Goal: Browse casually: Explore the website without a specific task or goal

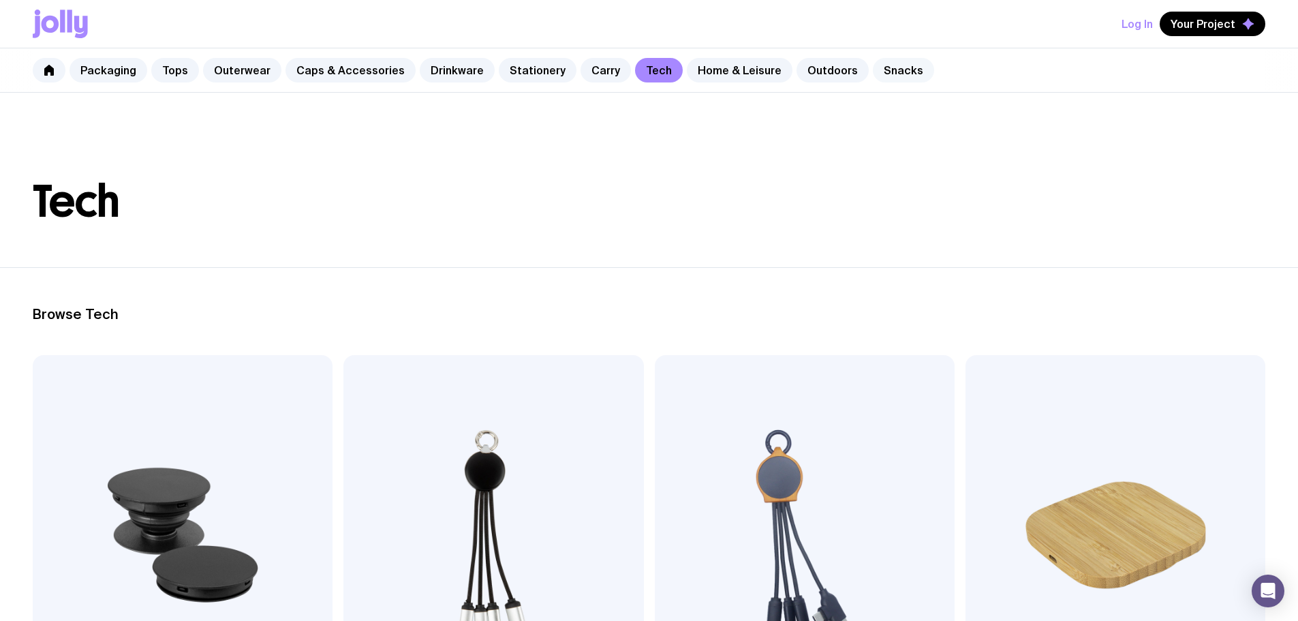
click at [873, 68] on link "Snacks" at bounding box center [903, 70] width 61 height 25
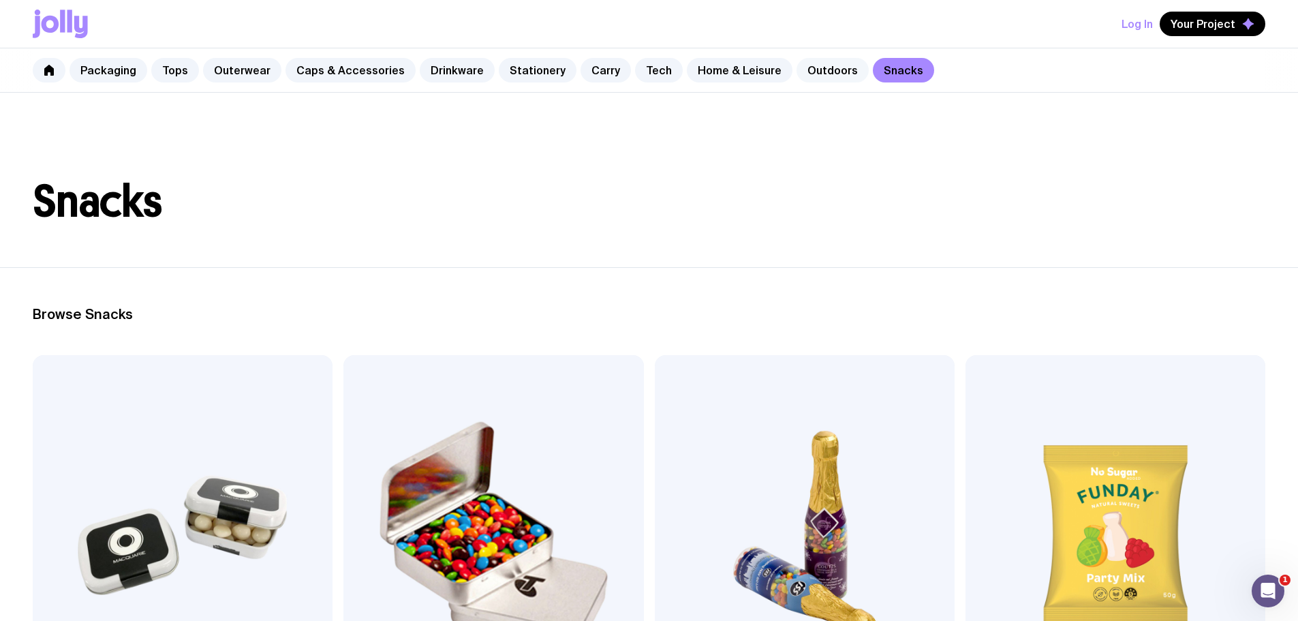
click at [807, 76] on link "Outdoors" at bounding box center [833, 70] width 72 height 25
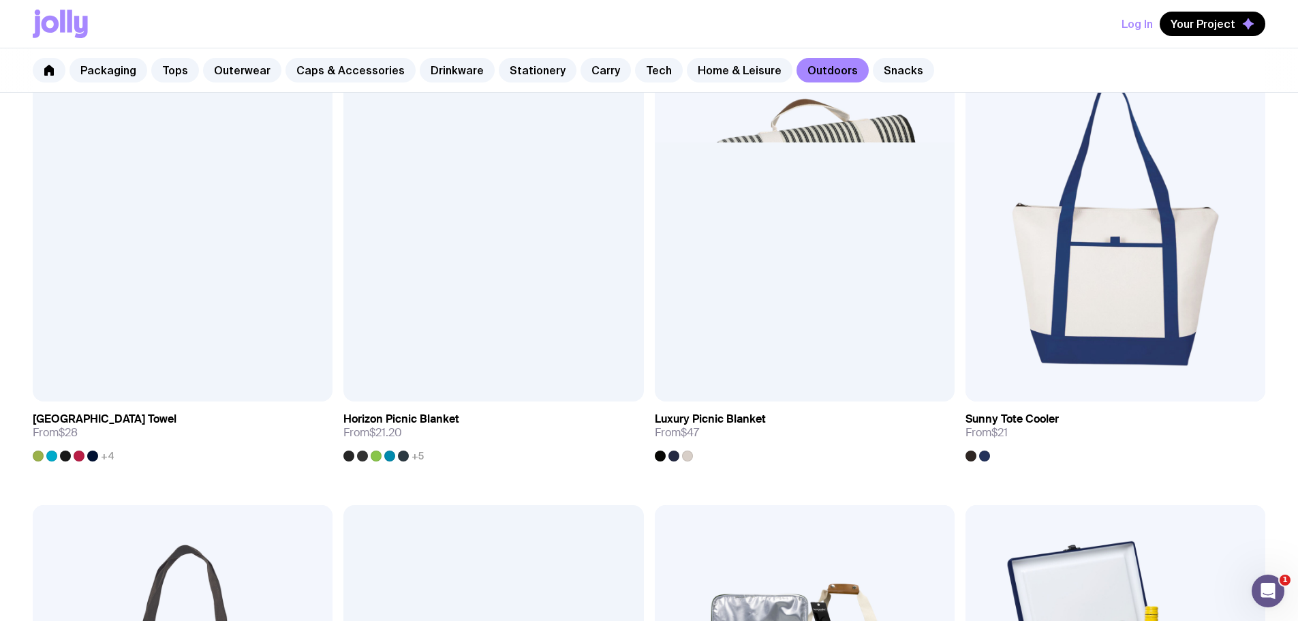
scroll to position [1279, 0]
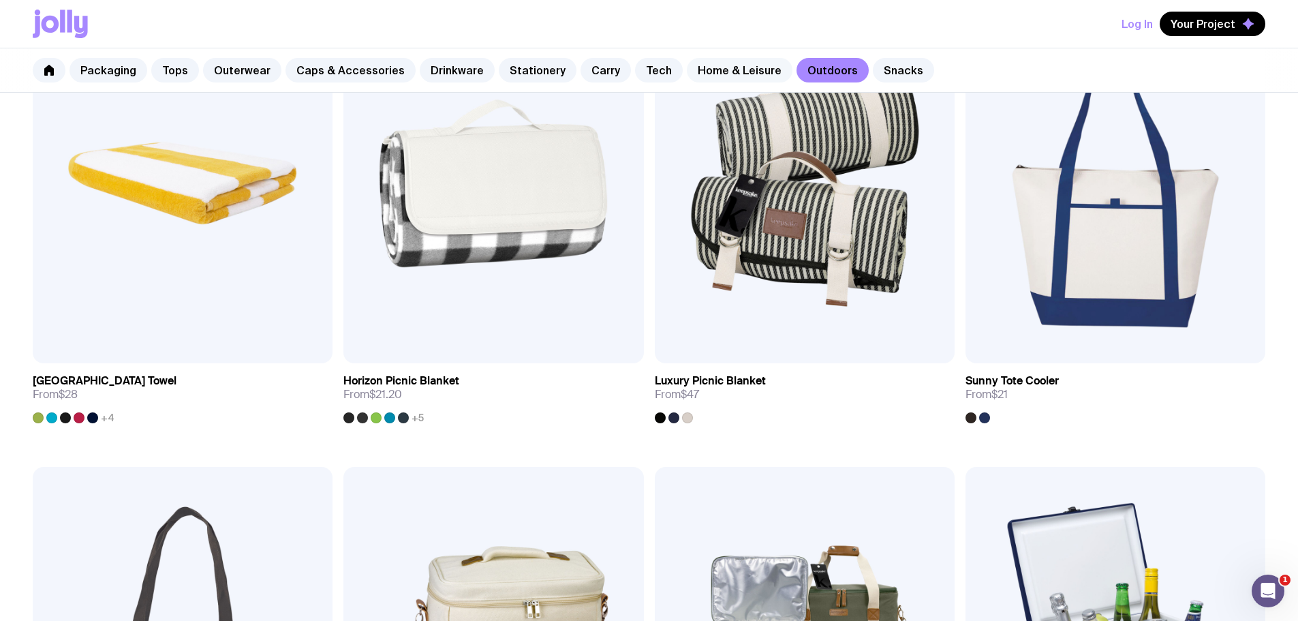
click at [722, 77] on link "Home & Leisure" at bounding box center [740, 70] width 106 height 25
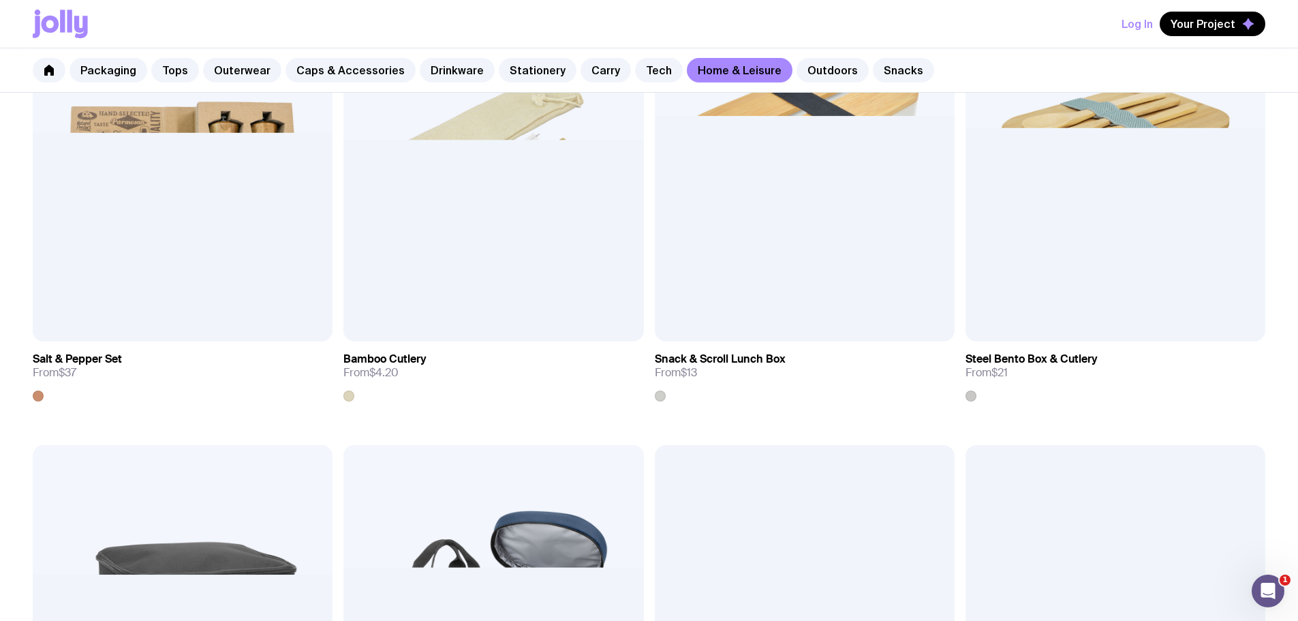
scroll to position [1840, 0]
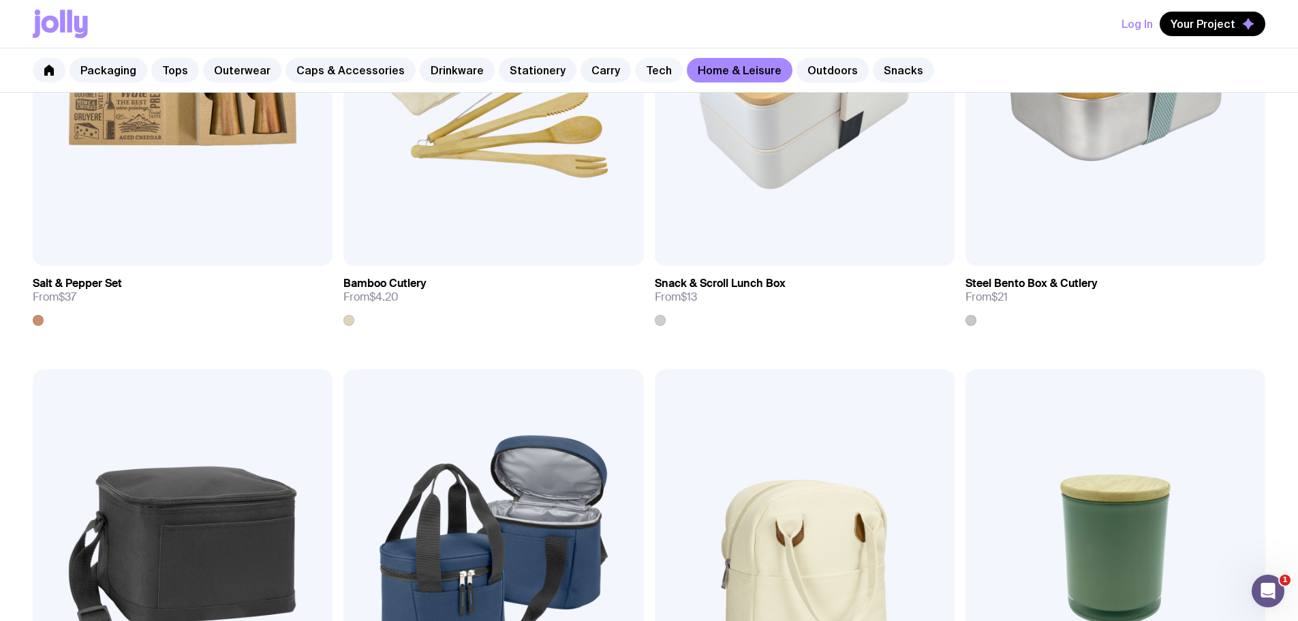
click at [639, 74] on link "Tech" at bounding box center [659, 70] width 48 height 25
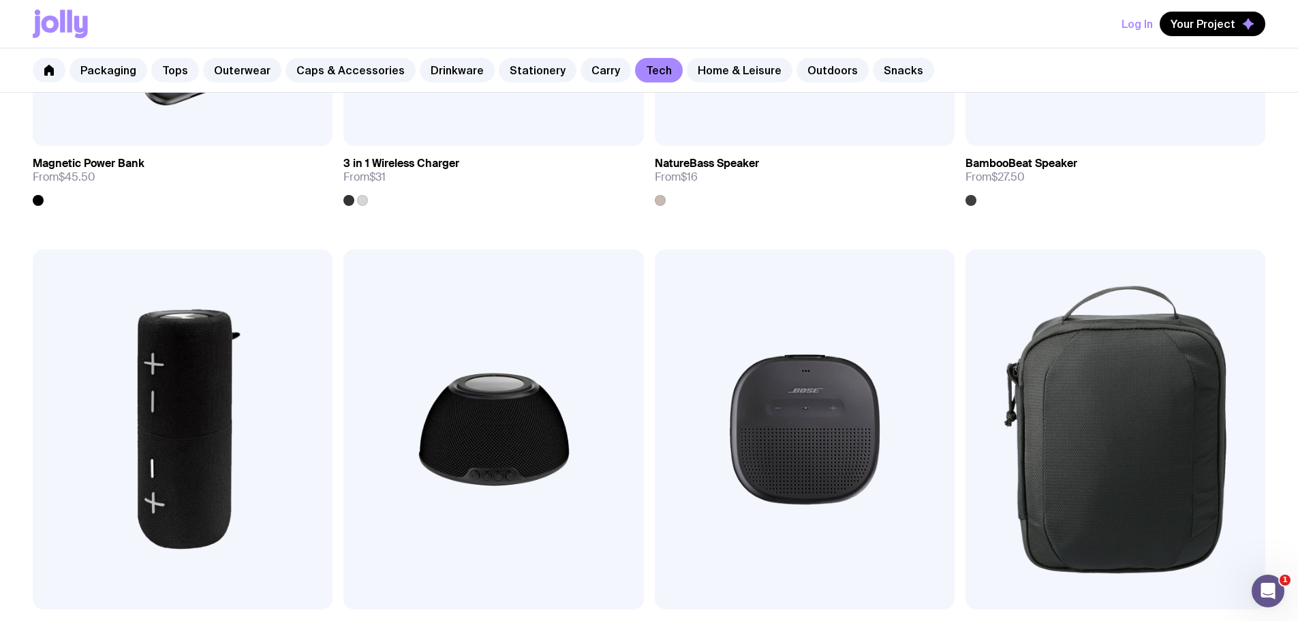
scroll to position [1499, 0]
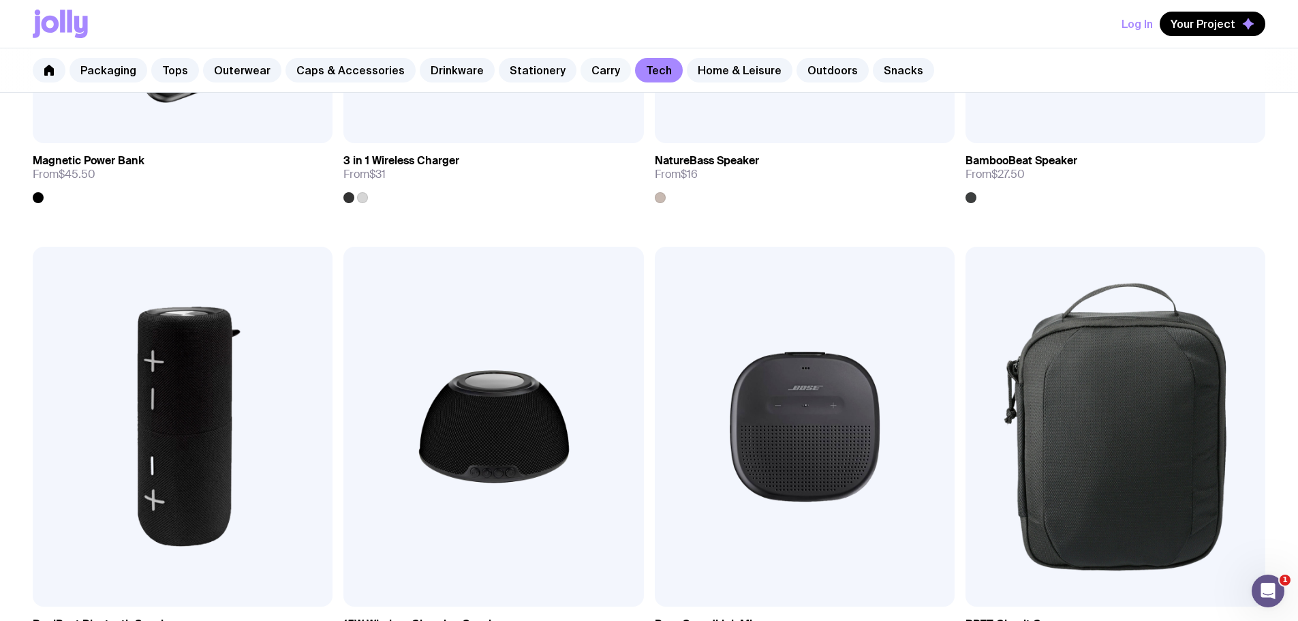
click at [581, 78] on link "Carry" at bounding box center [606, 70] width 50 height 25
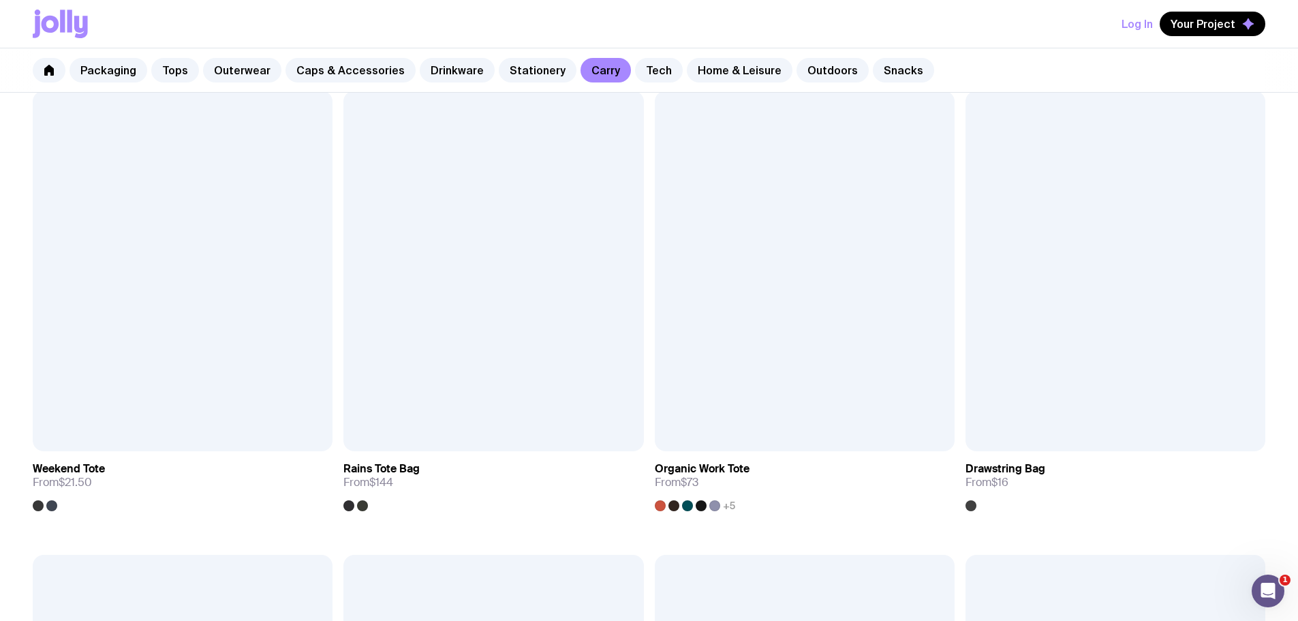
scroll to position [750, 0]
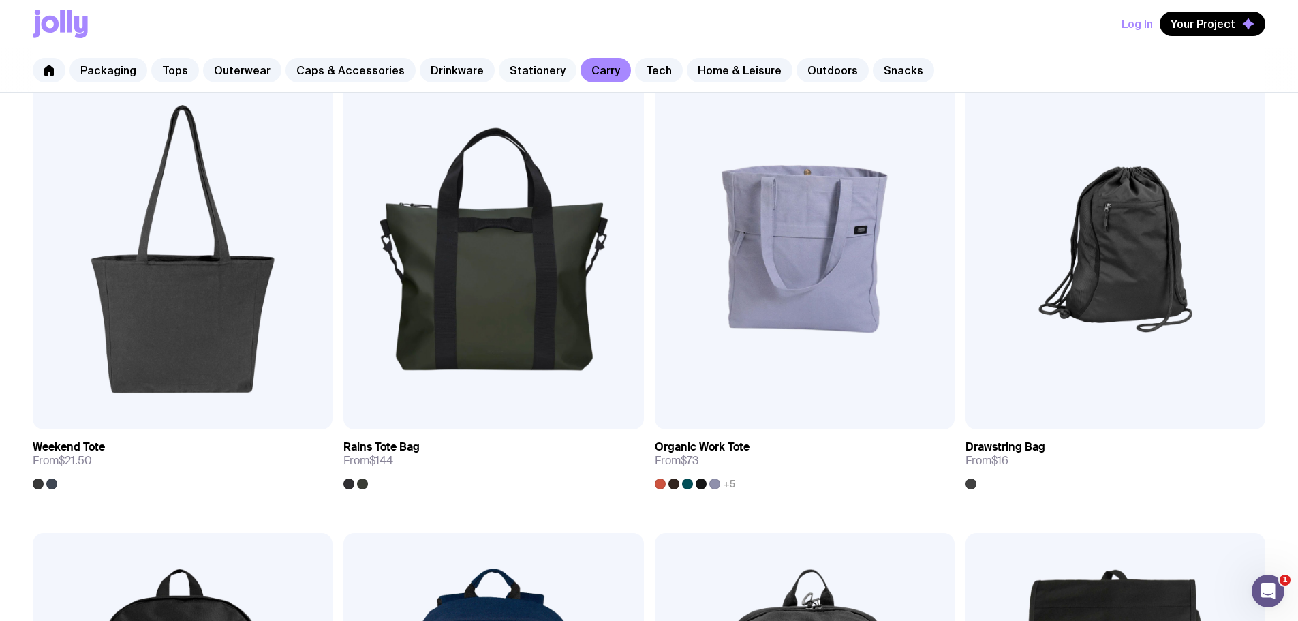
click at [501, 67] on link "Stationery" at bounding box center [538, 70] width 78 height 25
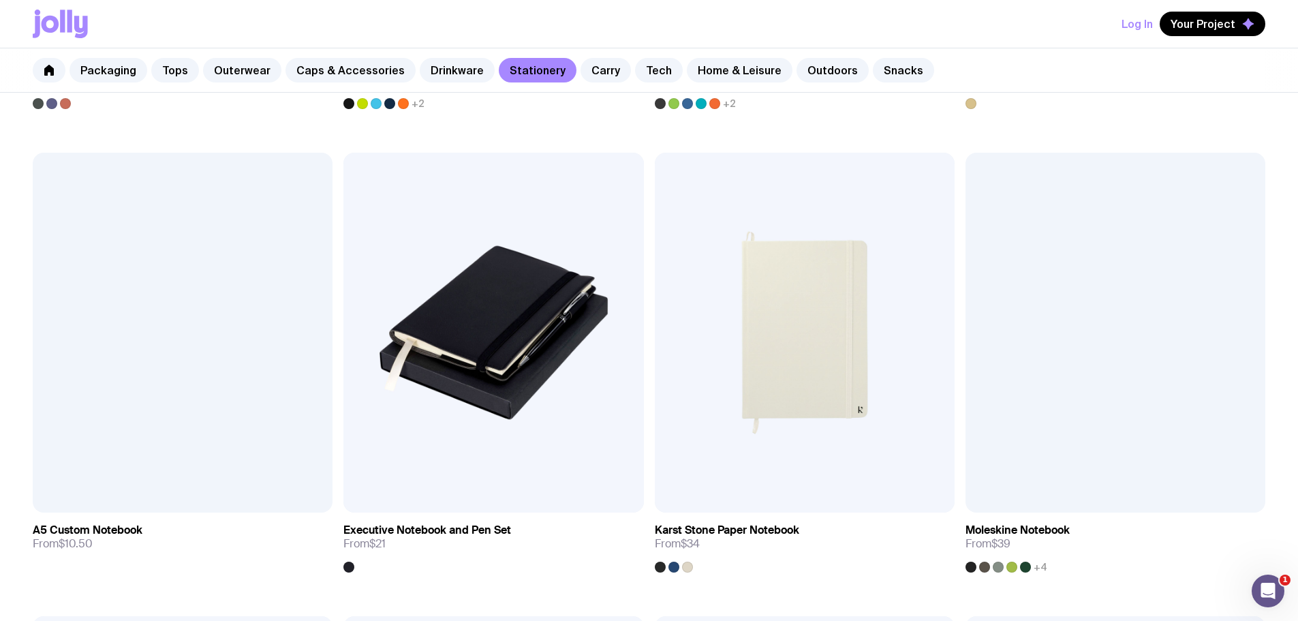
scroll to position [1608, 0]
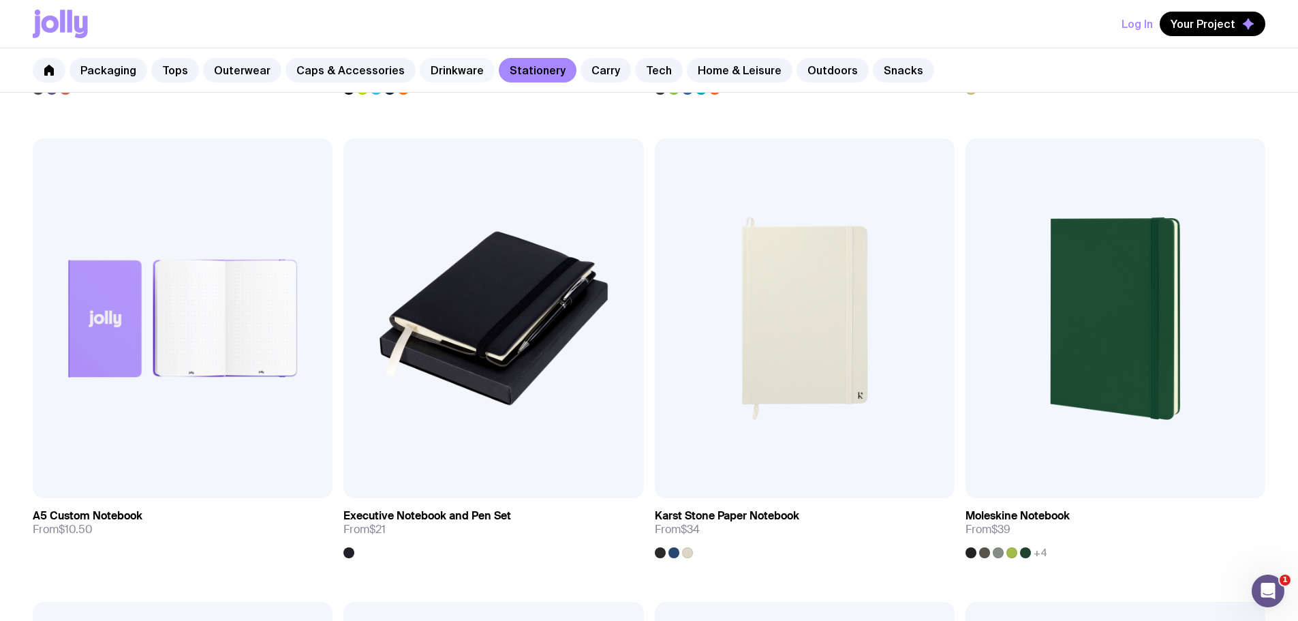
click at [434, 75] on link "Drinkware" at bounding box center [457, 70] width 75 height 25
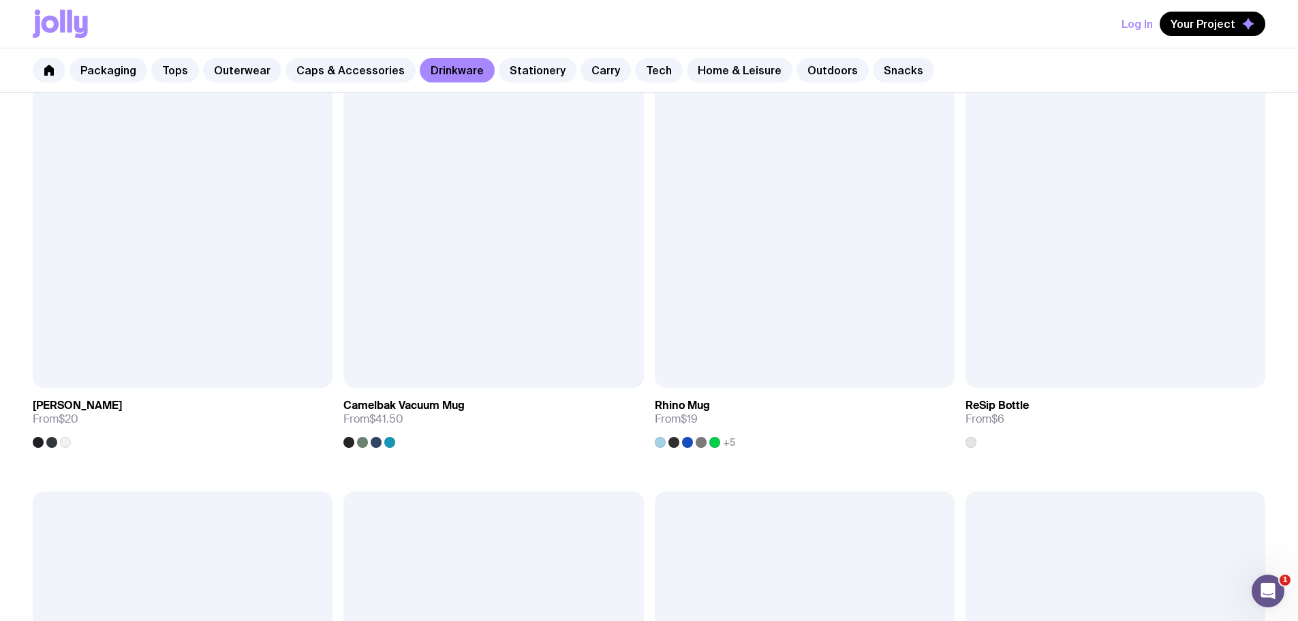
scroll to position [1293, 0]
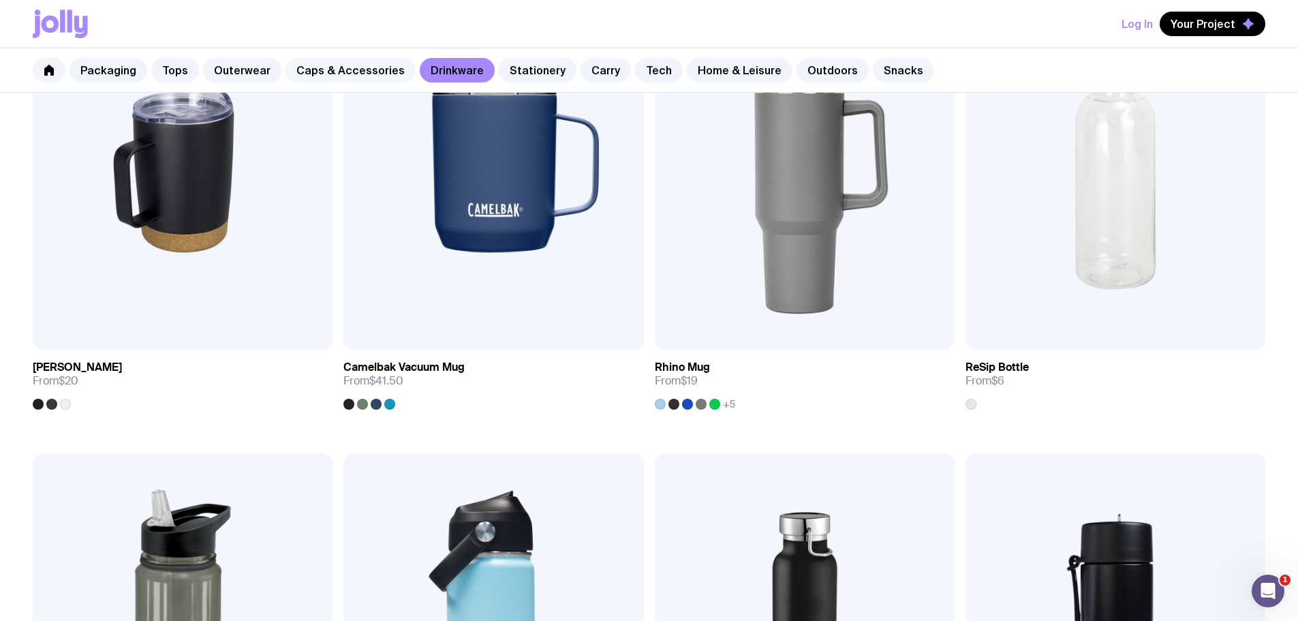
click at [369, 67] on link "Caps & Accessories" at bounding box center [351, 70] width 130 height 25
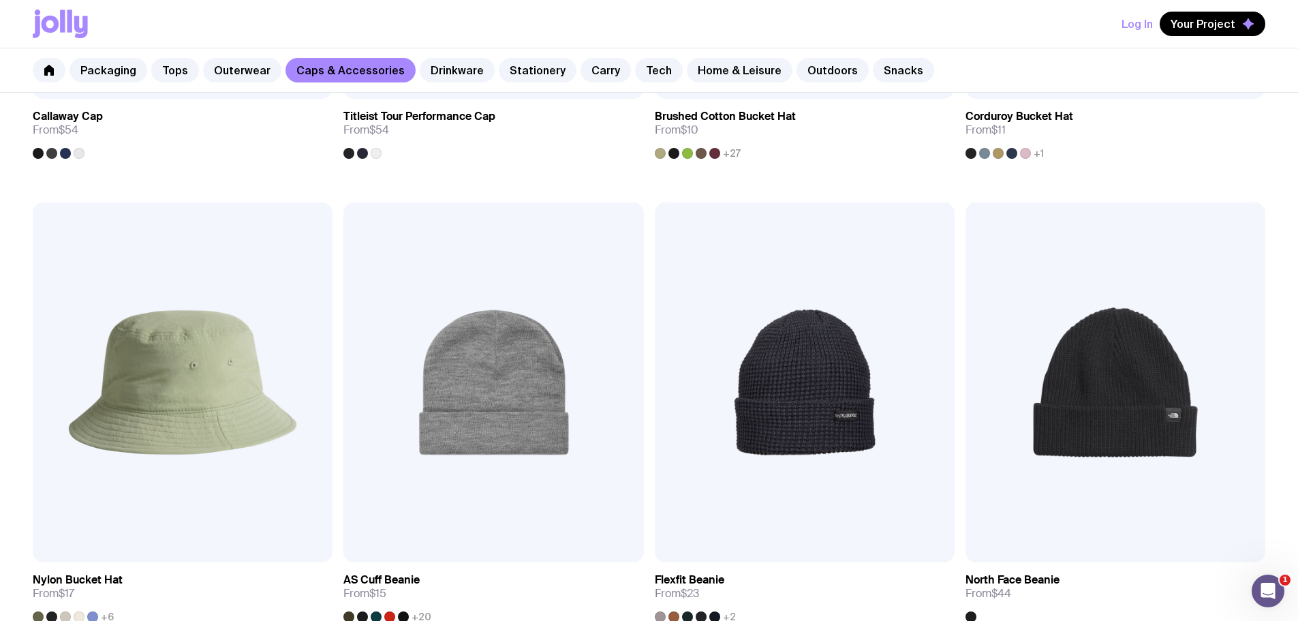
scroll to position [1568, 0]
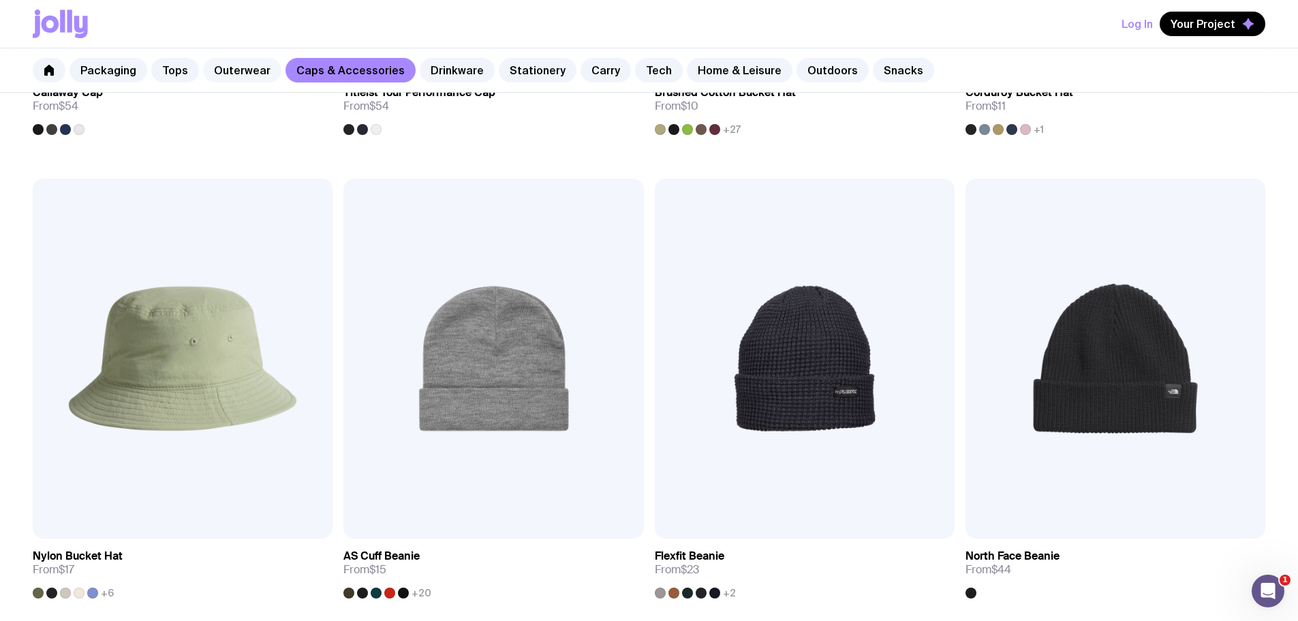
click at [254, 65] on link "Outerwear" at bounding box center [242, 70] width 78 height 25
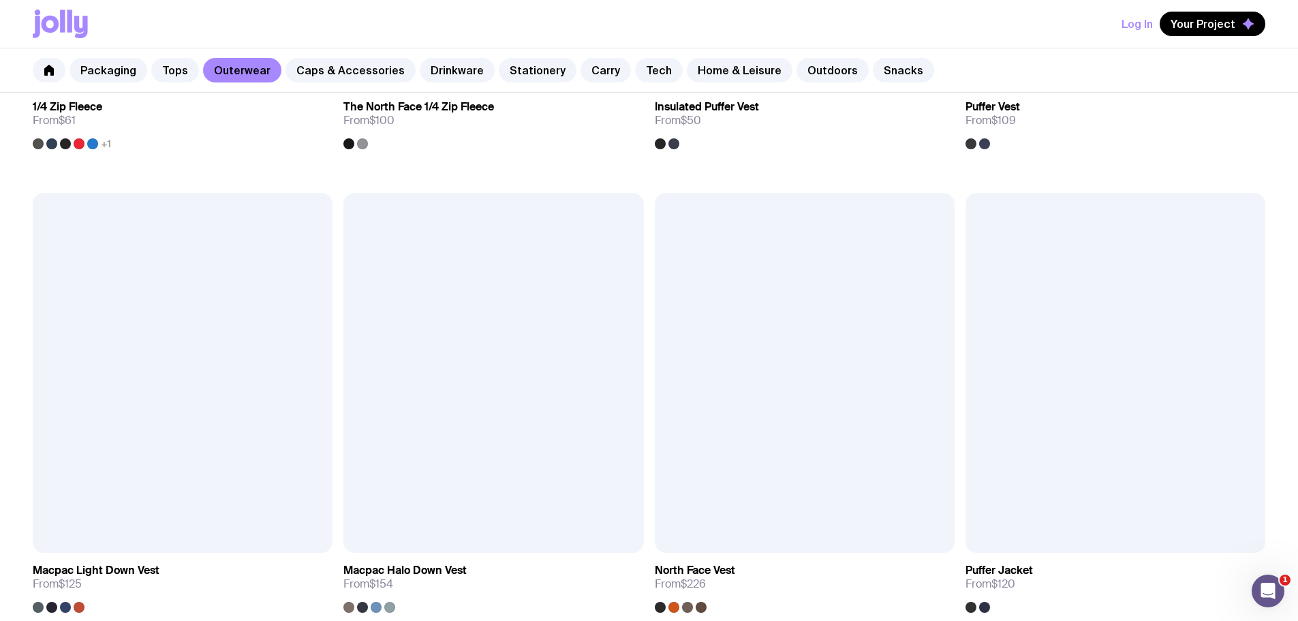
scroll to position [1090, 0]
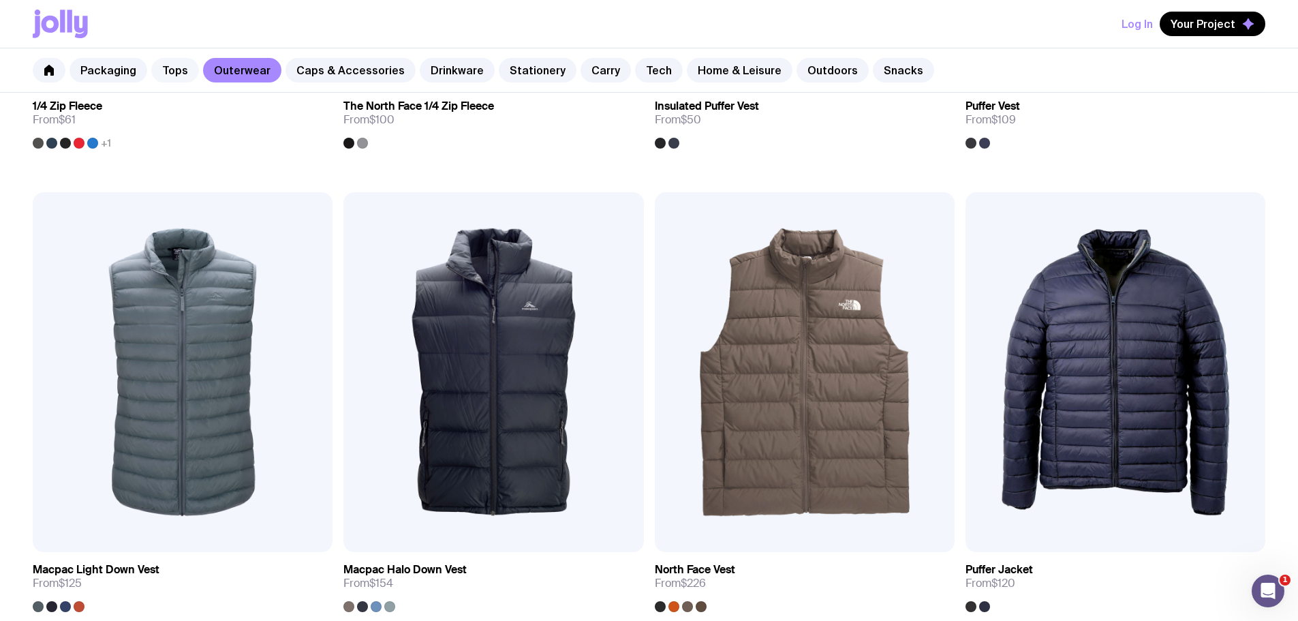
click at [175, 70] on link "Tops" at bounding box center [175, 70] width 48 height 25
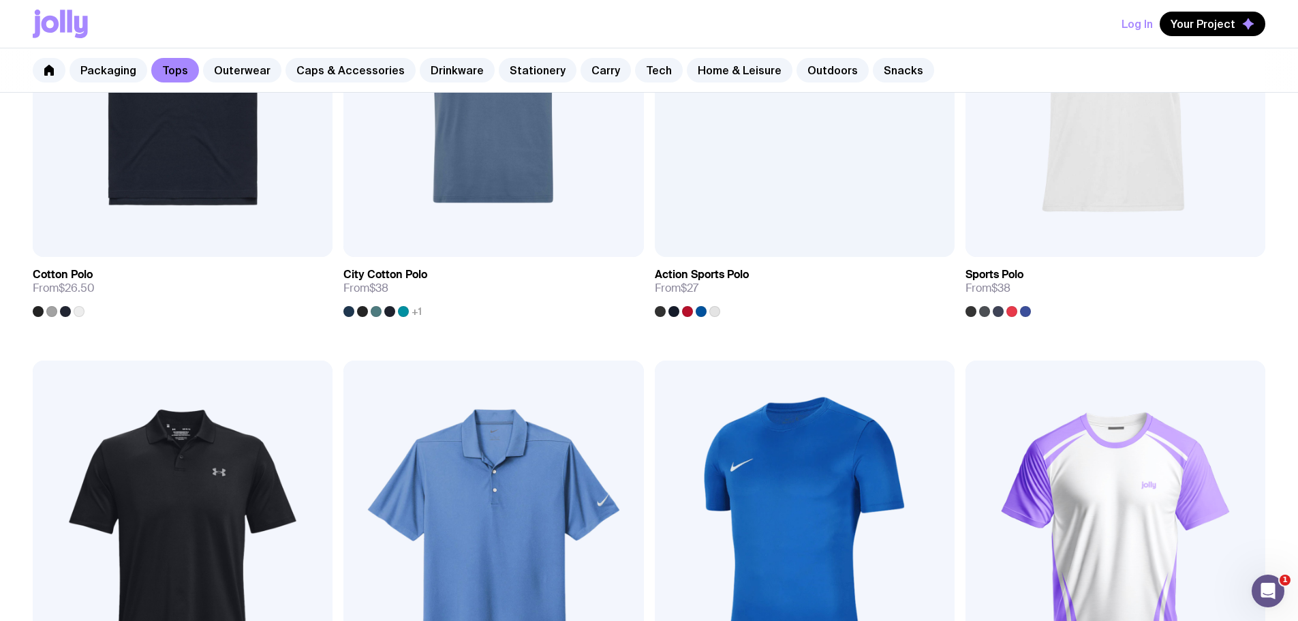
scroll to position [940, 0]
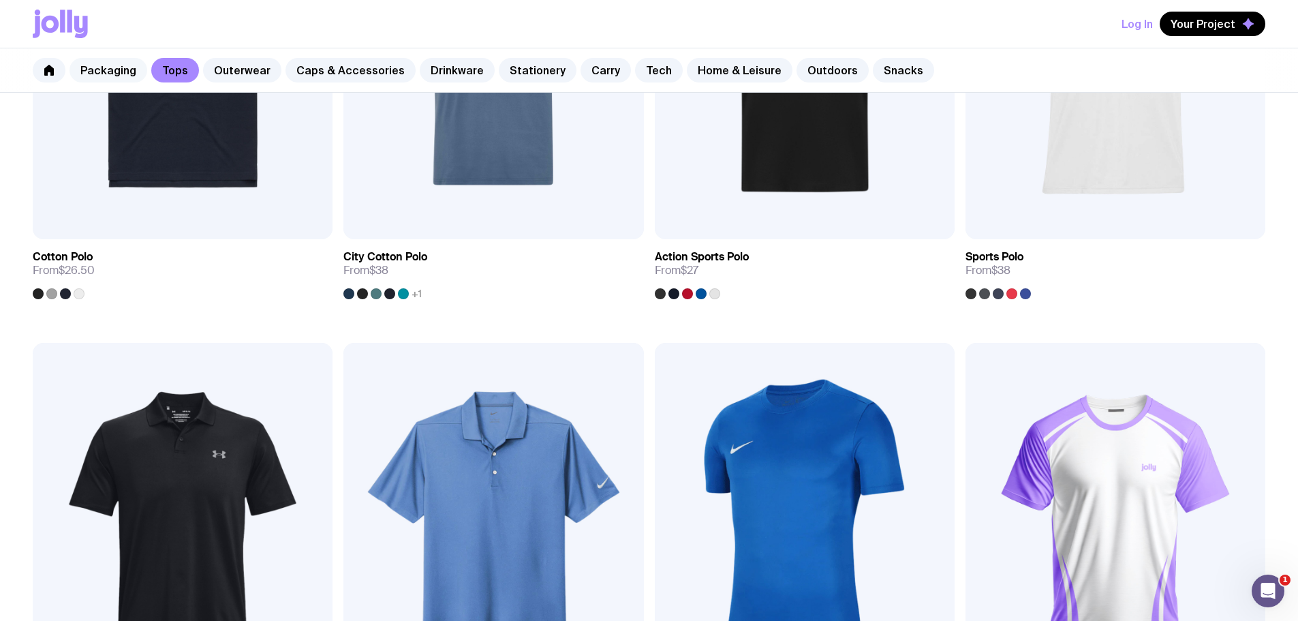
click at [110, 66] on link "Packaging" at bounding box center [109, 70] width 78 height 25
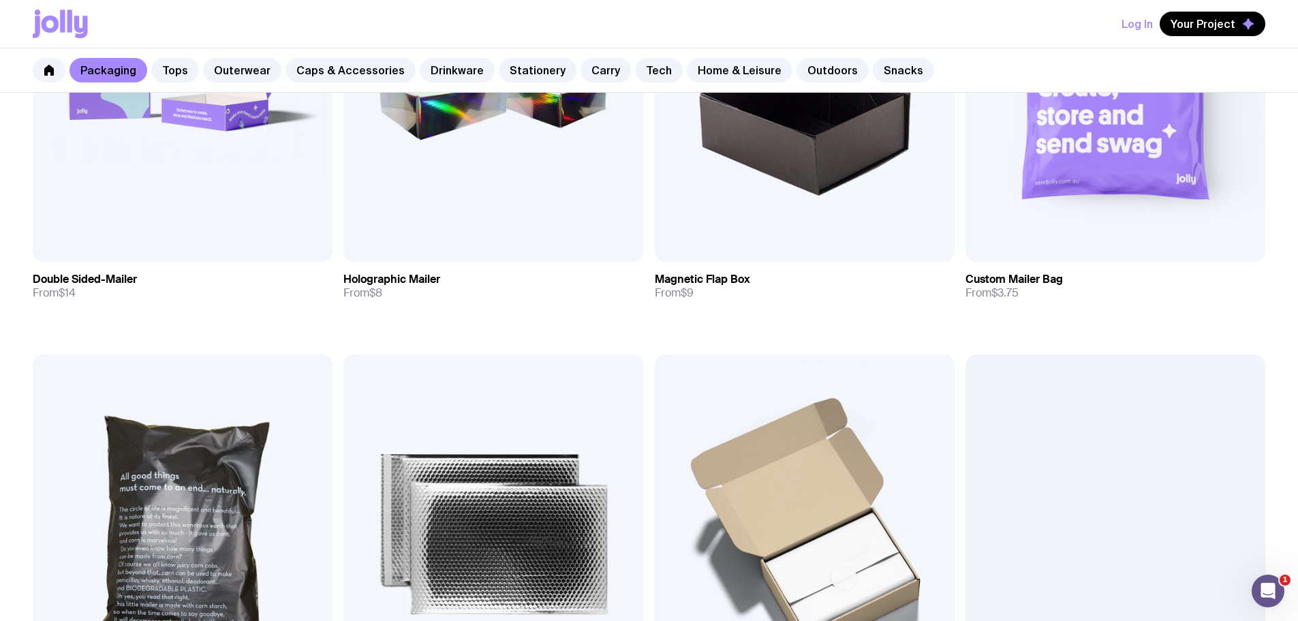
scroll to position [918, 0]
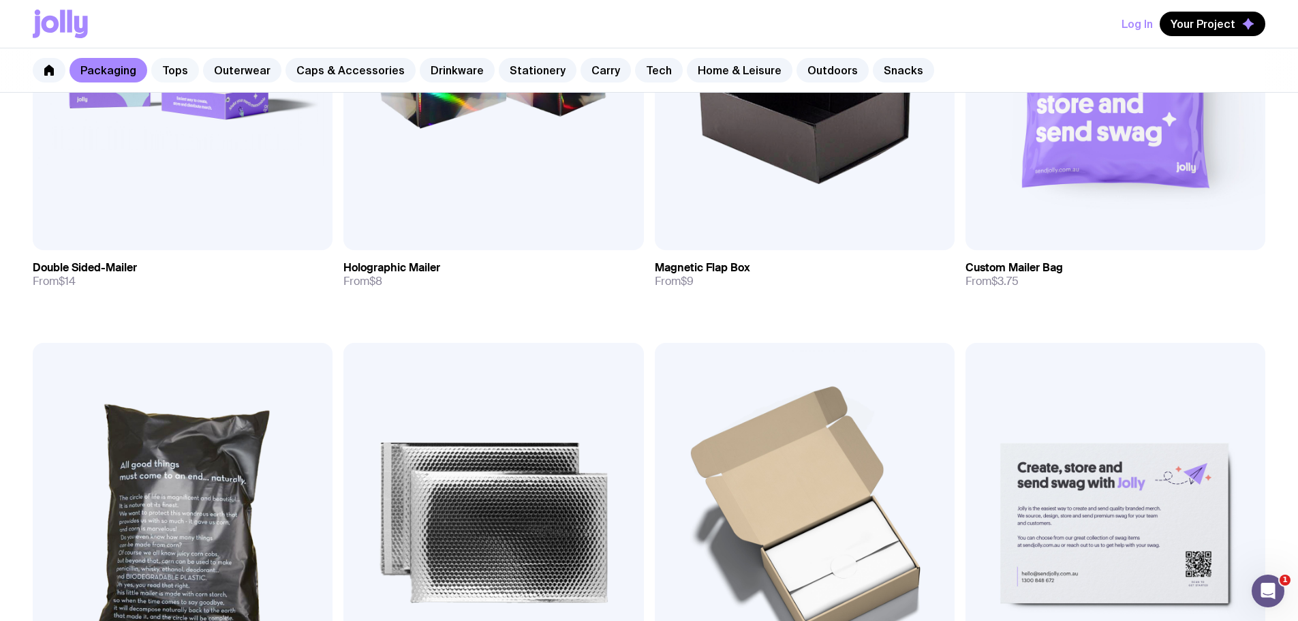
click at [187, 70] on link "Tops" at bounding box center [175, 70] width 48 height 25
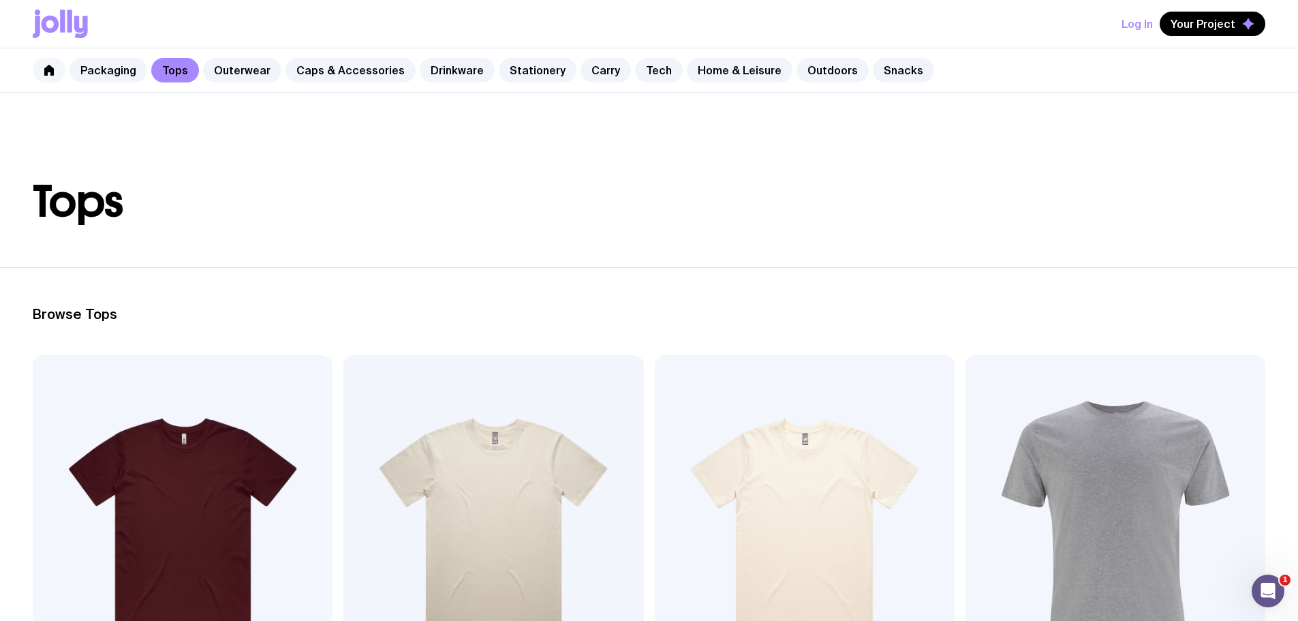
click at [47, 72] on icon at bounding box center [49, 70] width 10 height 11
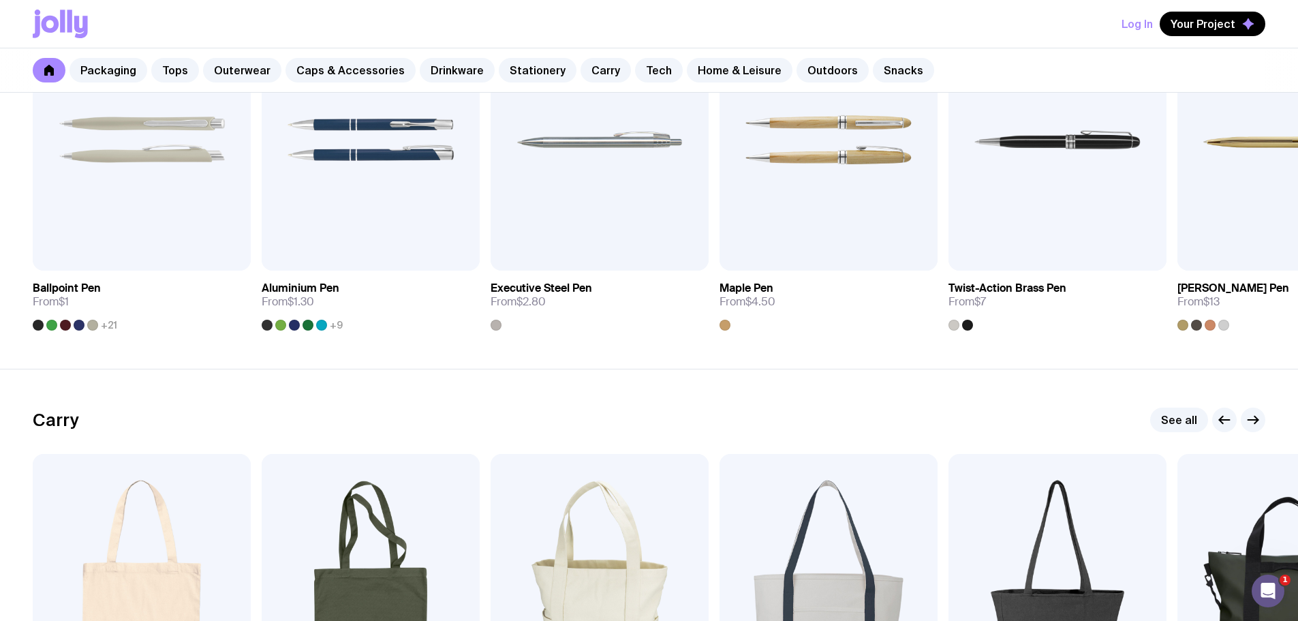
scroll to position [2726, 0]
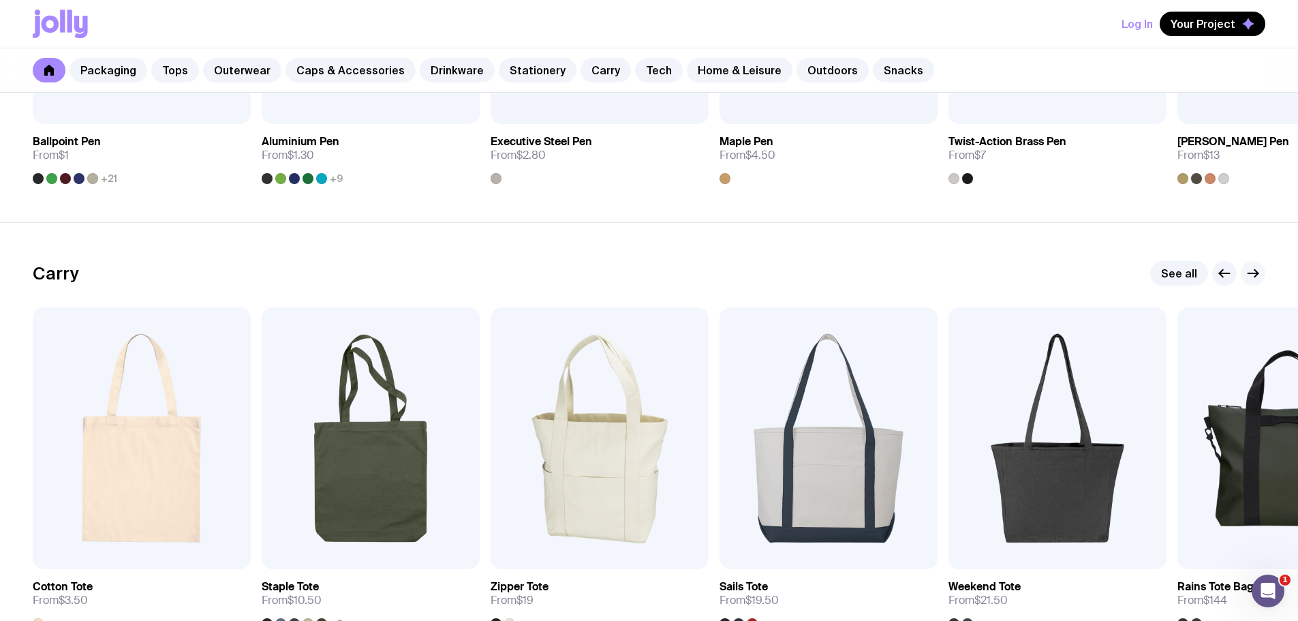
click at [1257, 271] on icon "button" at bounding box center [1253, 273] width 16 height 16
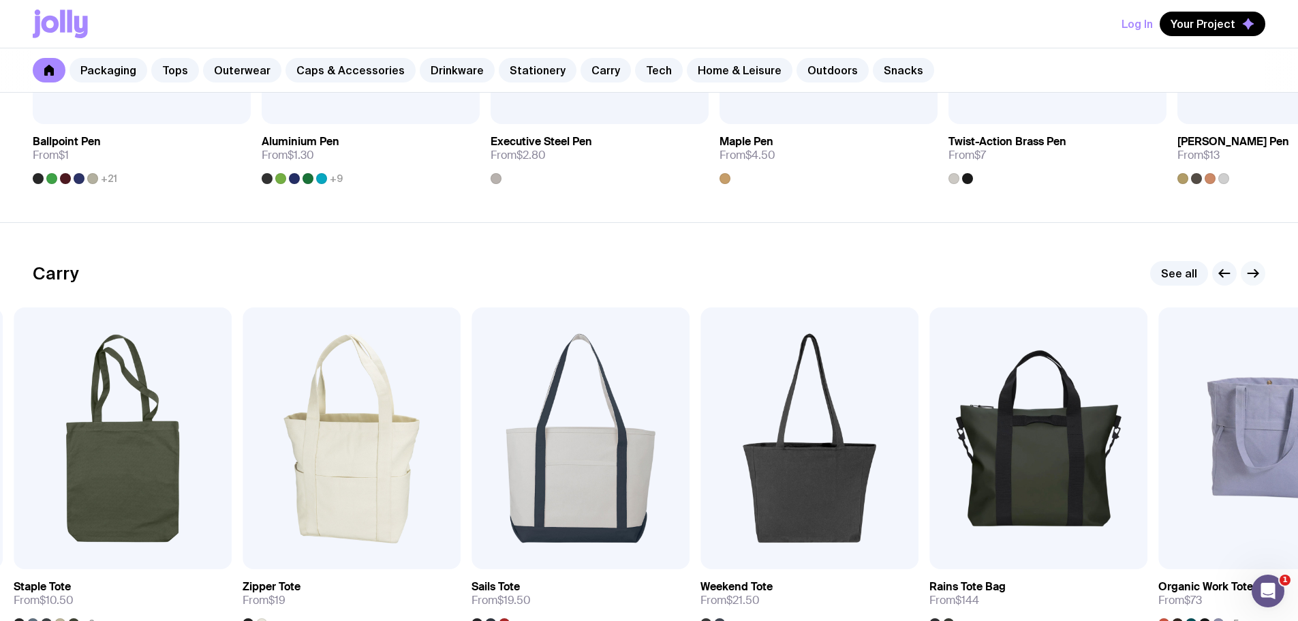
click at [1257, 271] on icon "button" at bounding box center [1253, 273] width 16 height 16
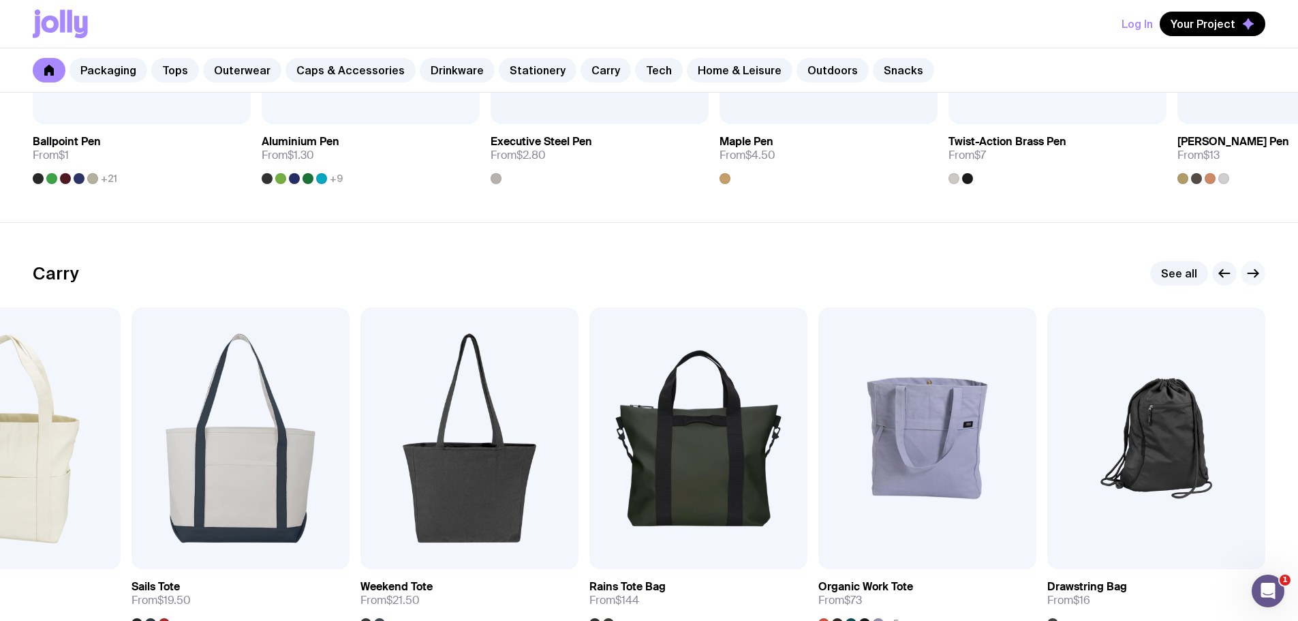
click at [1257, 271] on icon "button" at bounding box center [1253, 273] width 16 height 16
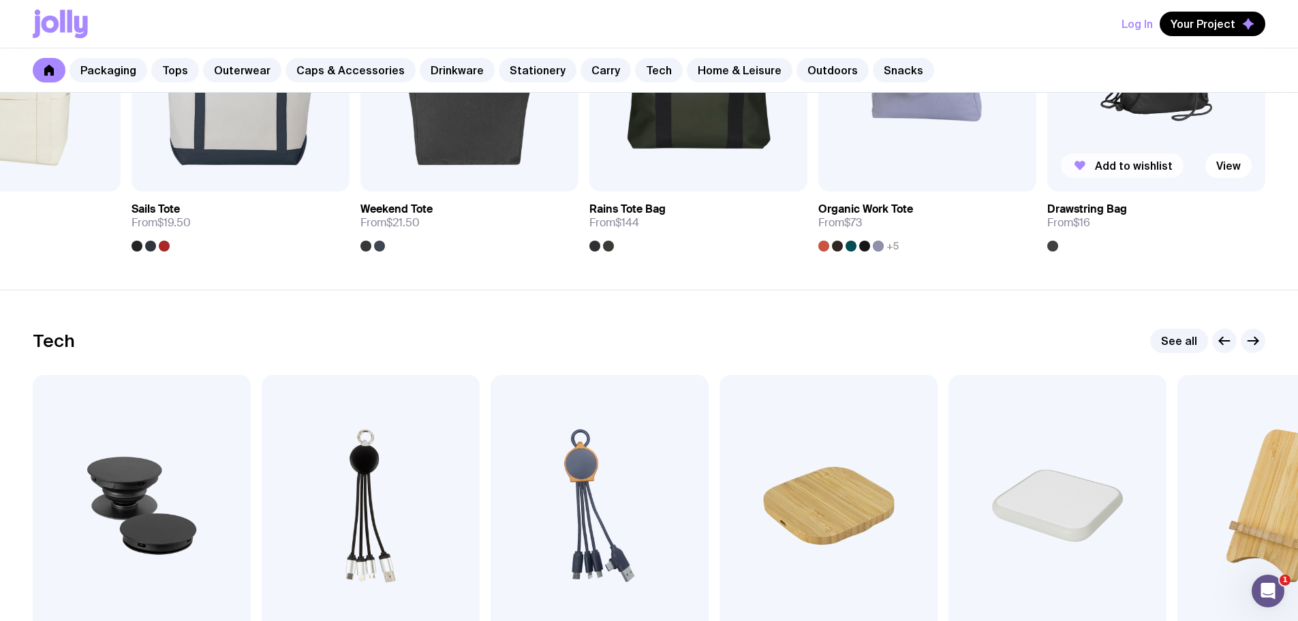
scroll to position [3271, 0]
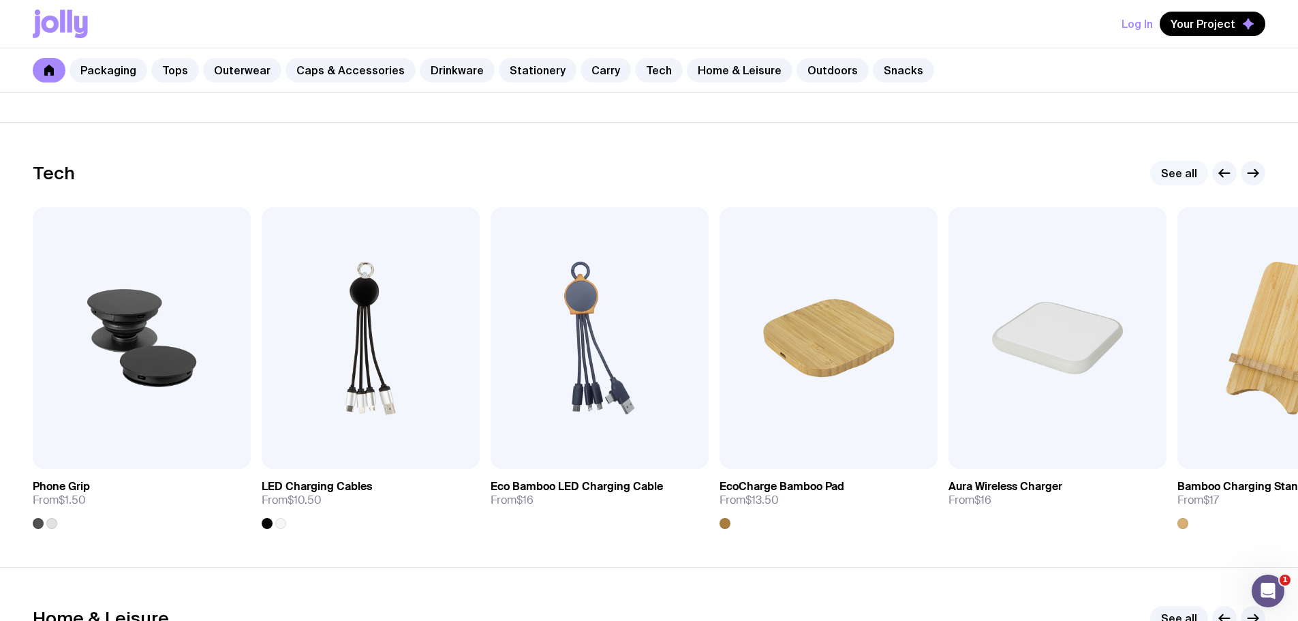
click at [1185, 179] on link "See all" at bounding box center [1179, 173] width 58 height 25
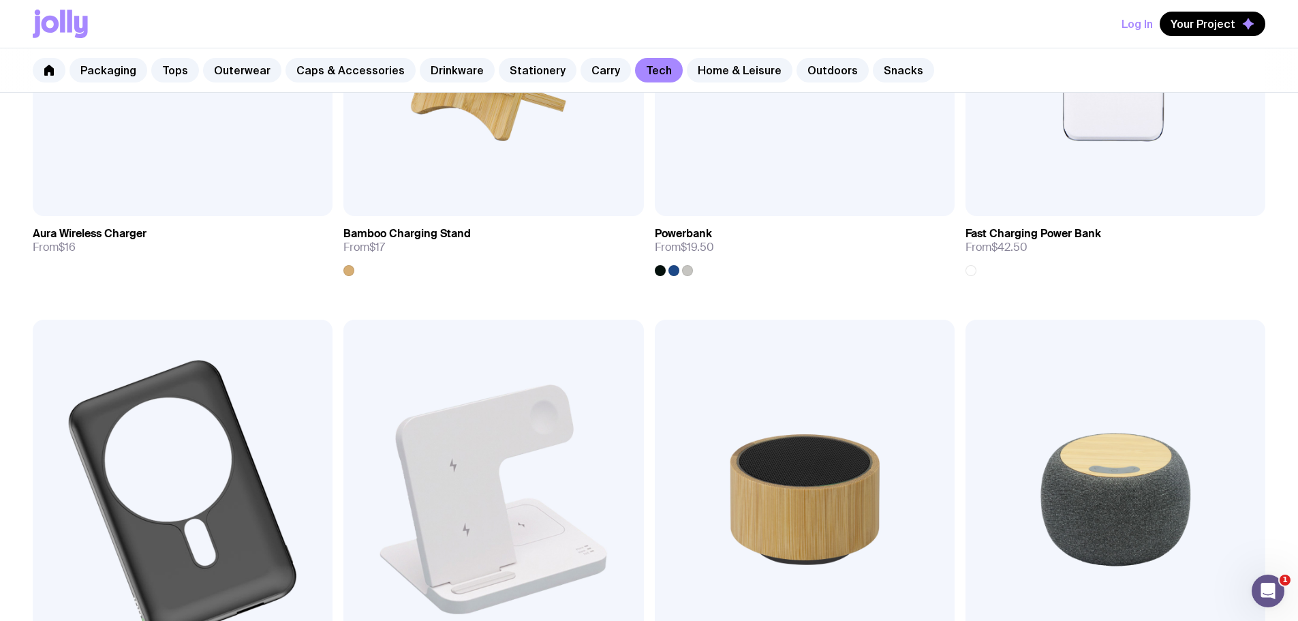
scroll to position [1099, 0]
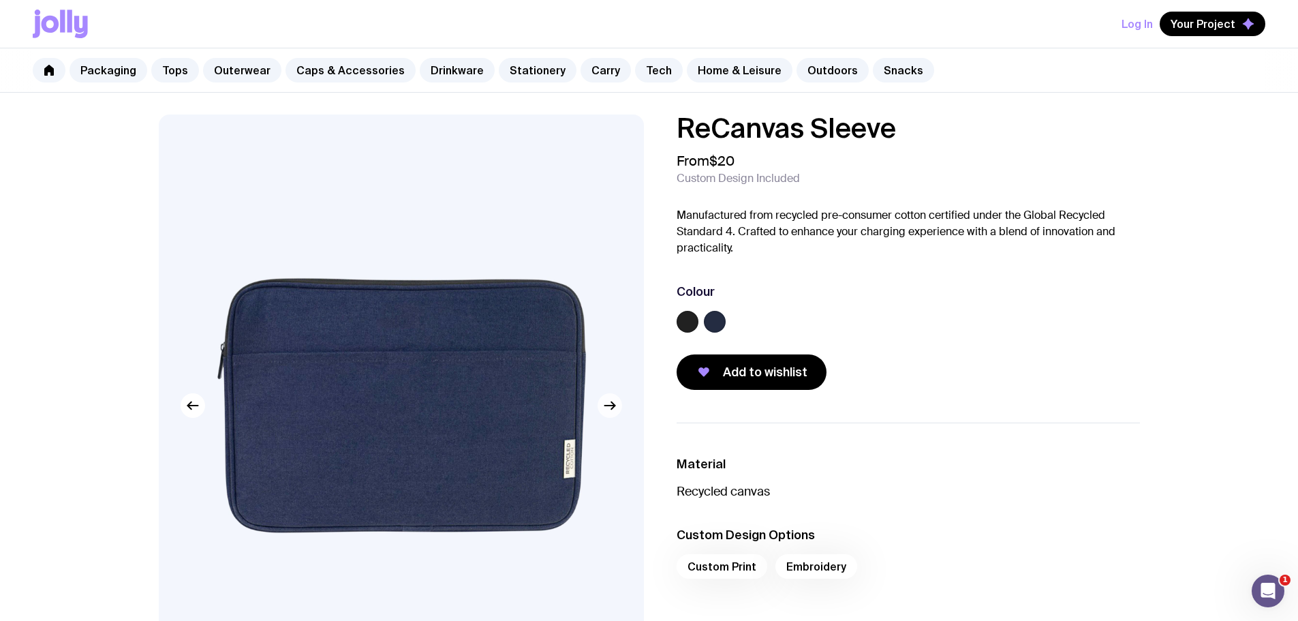
click at [613, 412] on icon "button" at bounding box center [610, 405] width 16 height 16
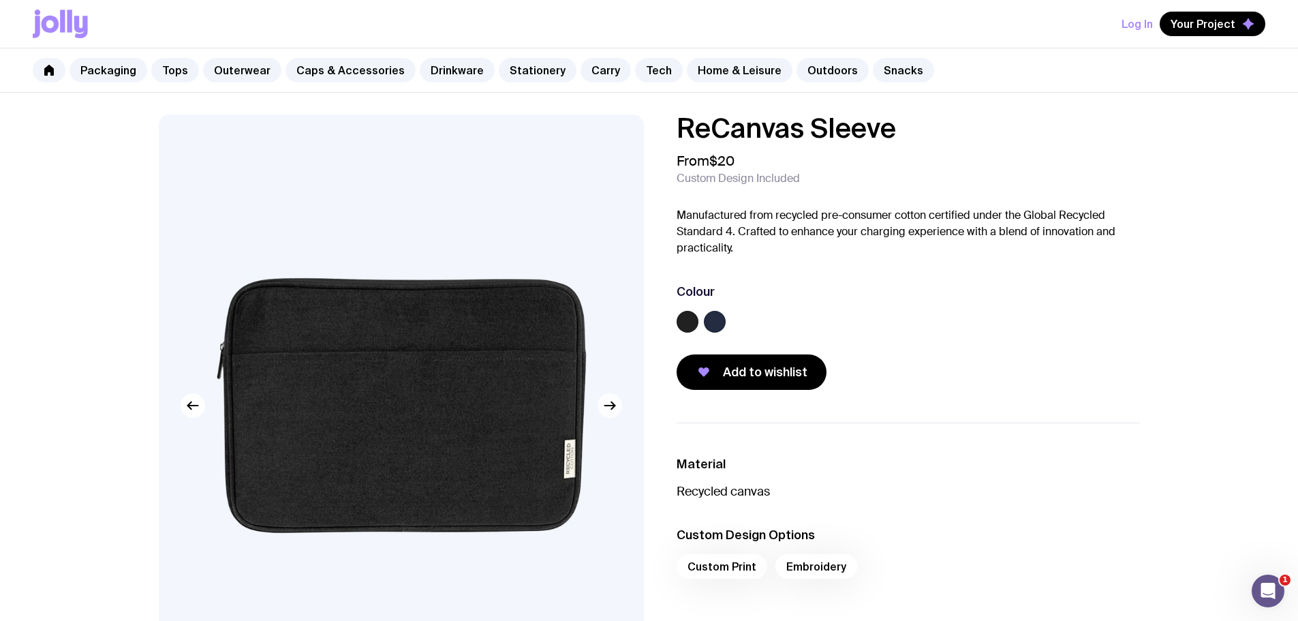
click at [613, 412] on icon "button" at bounding box center [610, 405] width 16 height 16
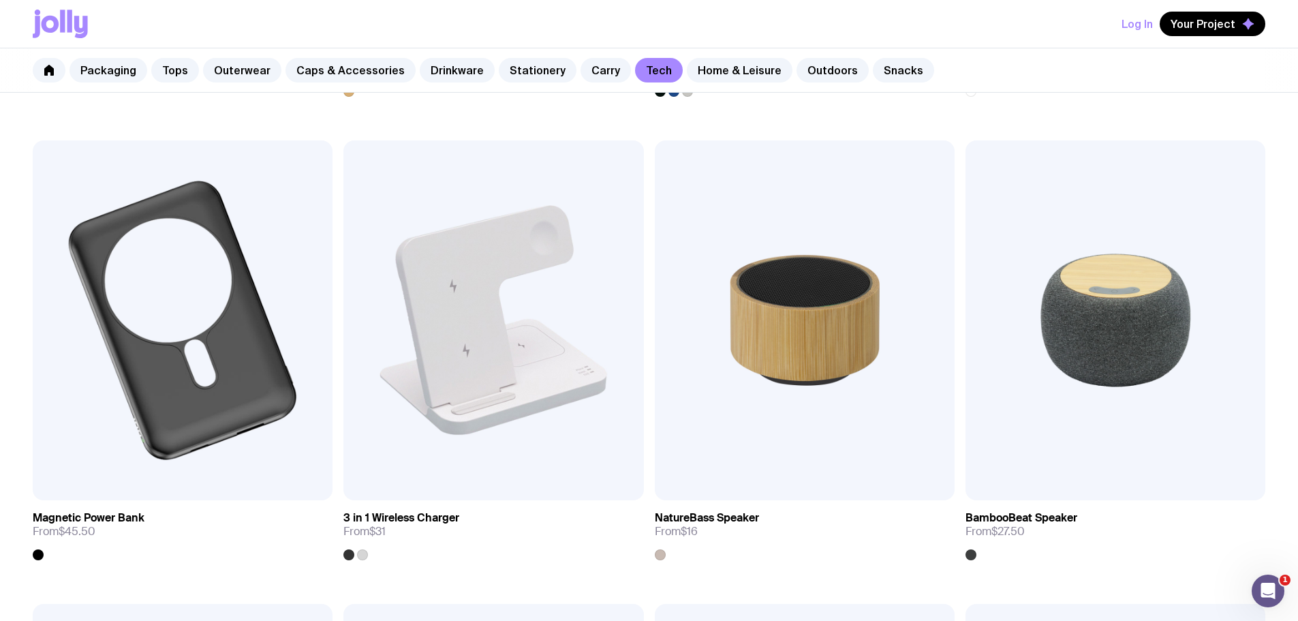
scroll to position [1142, 0]
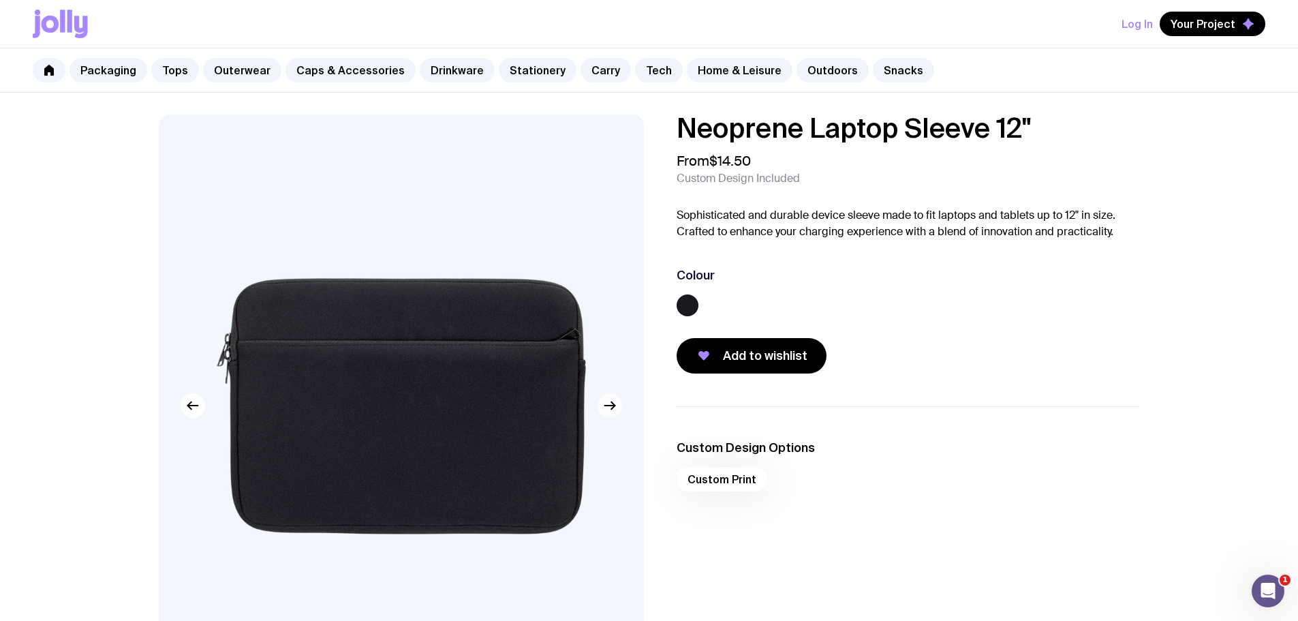
click at [616, 410] on icon "button" at bounding box center [610, 405] width 16 height 16
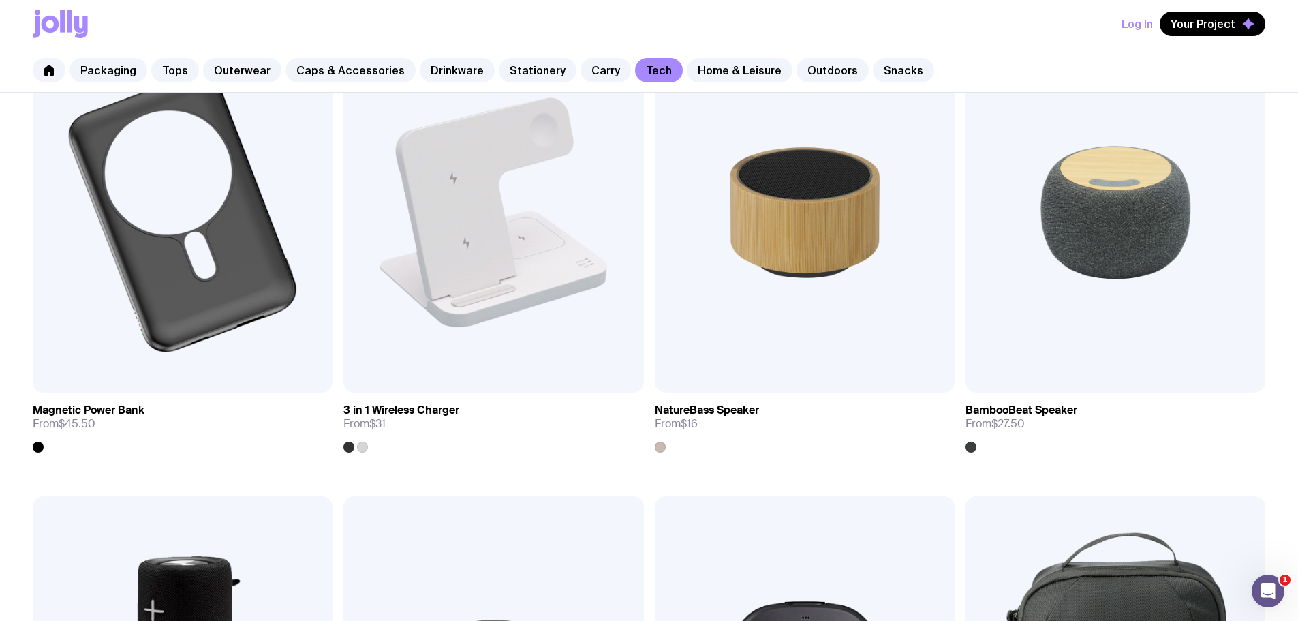
scroll to position [1258, 0]
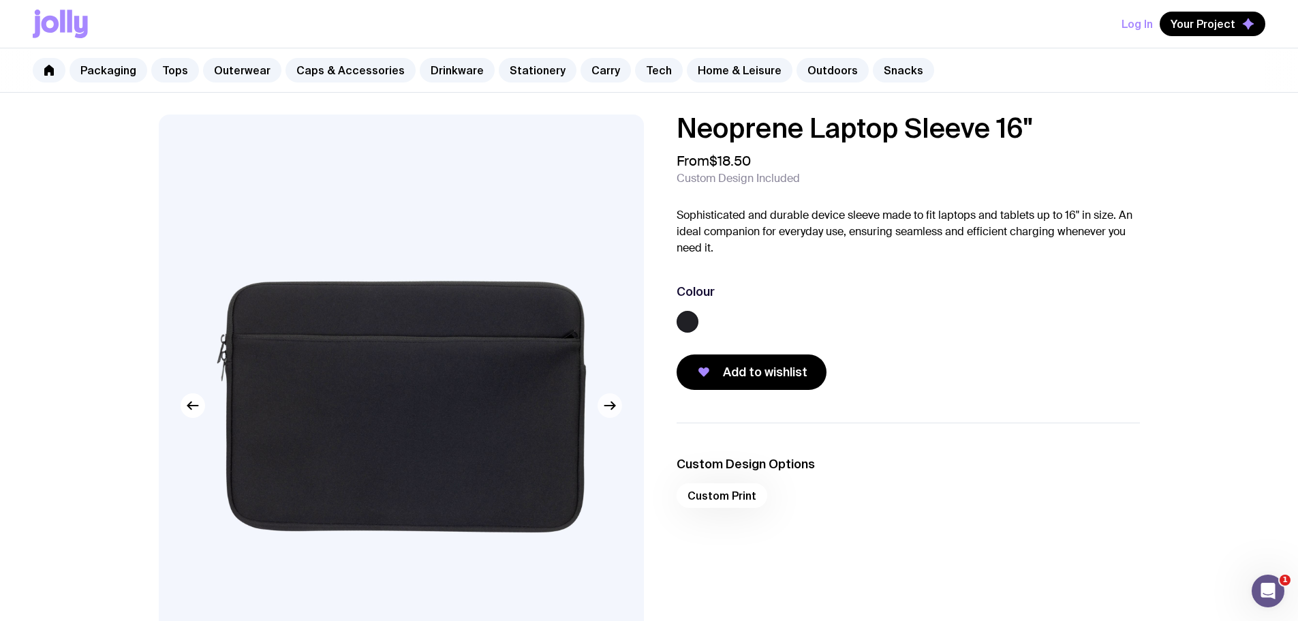
click at [620, 412] on button "button" at bounding box center [610, 405] width 25 height 25
click at [618, 412] on button "button" at bounding box center [610, 405] width 25 height 25
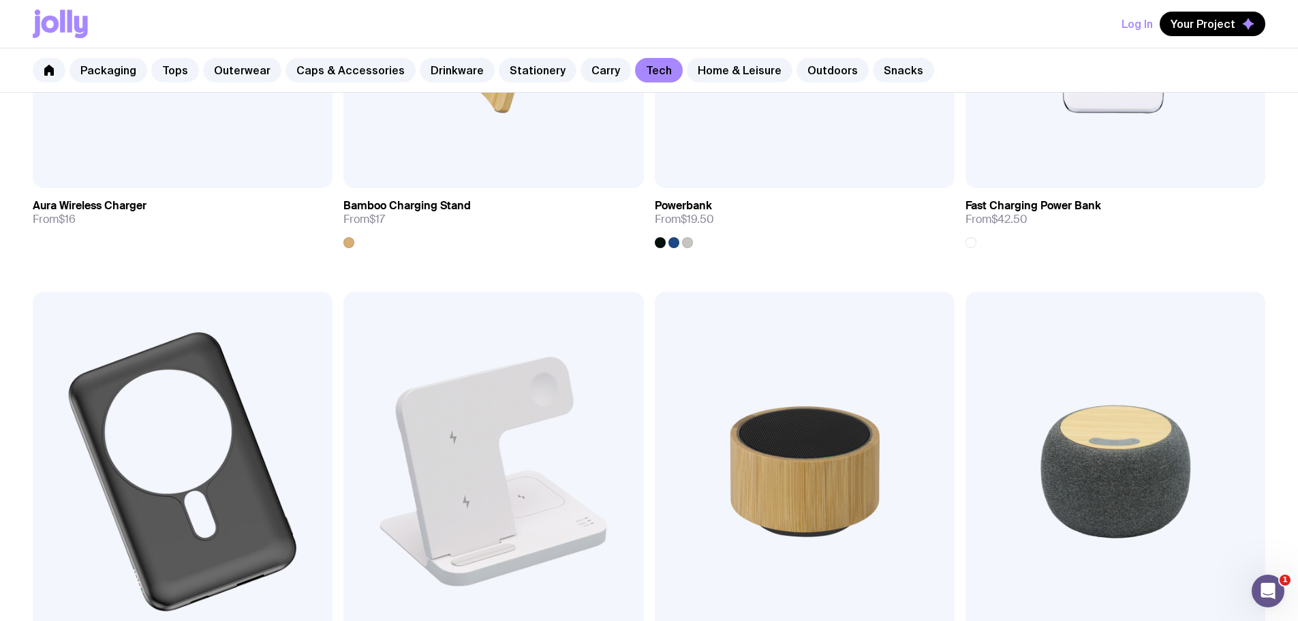
scroll to position [917, 0]
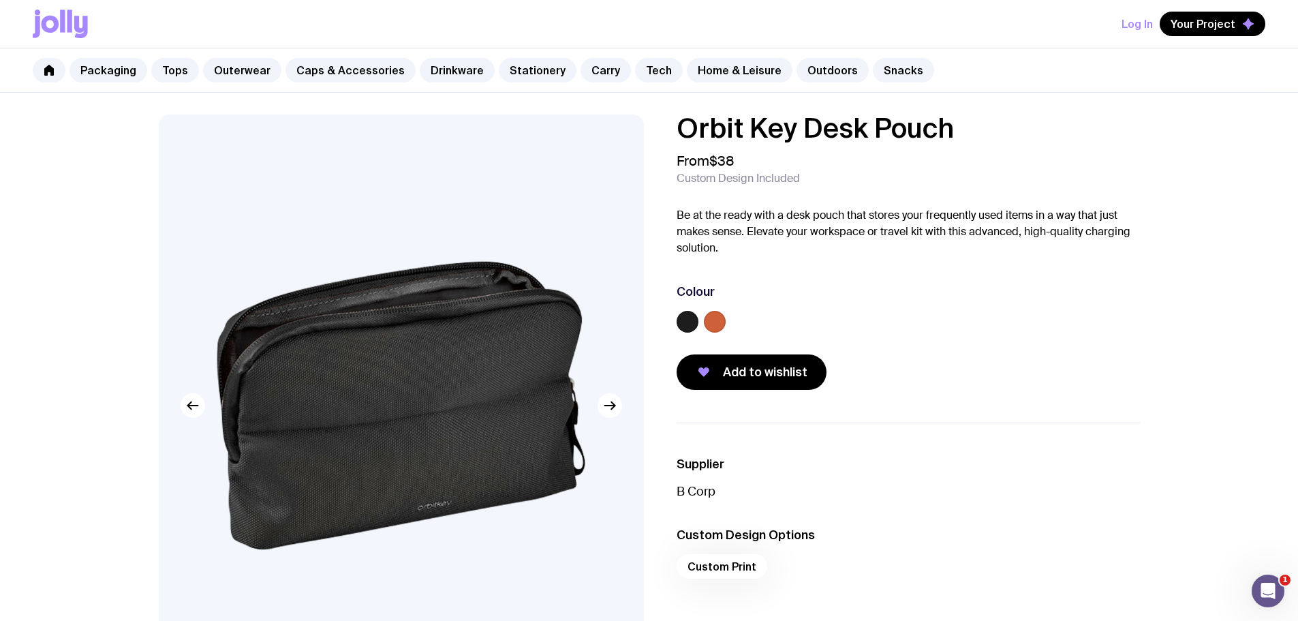
click at [709, 322] on label at bounding box center [715, 322] width 22 height 22
click at [0, 0] on input "radio" at bounding box center [0, 0] width 0 height 0
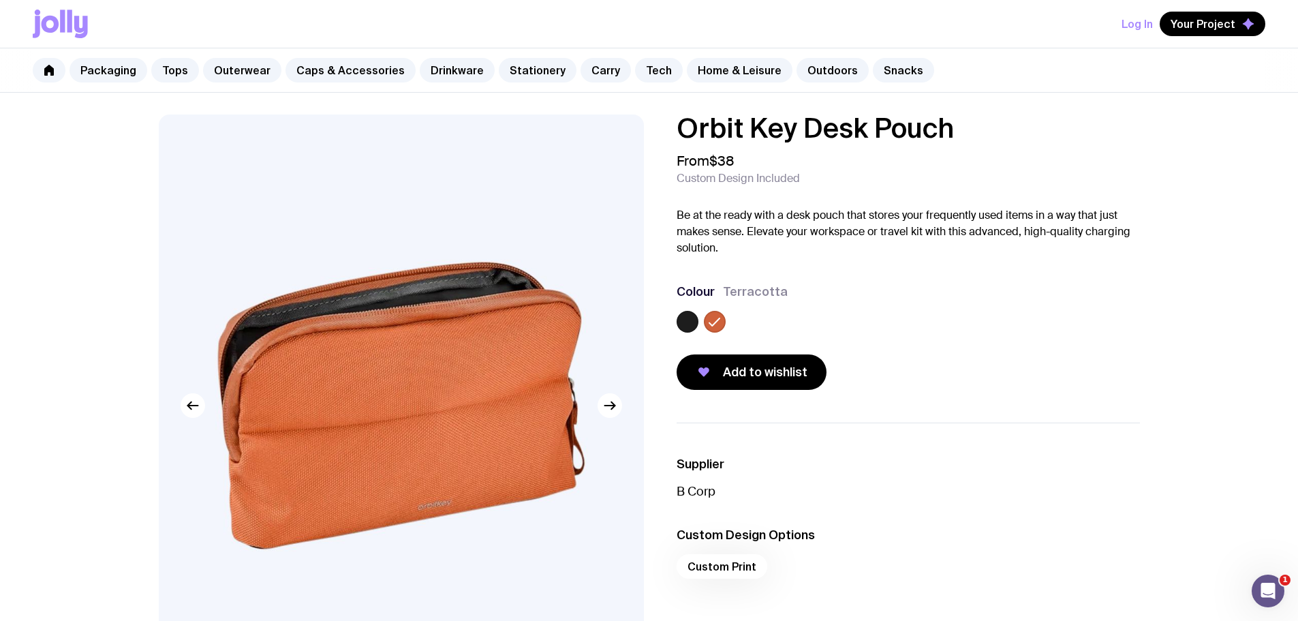
click at [696, 320] on label at bounding box center [688, 322] width 22 height 22
click at [0, 0] on input "radio" at bounding box center [0, 0] width 0 height 0
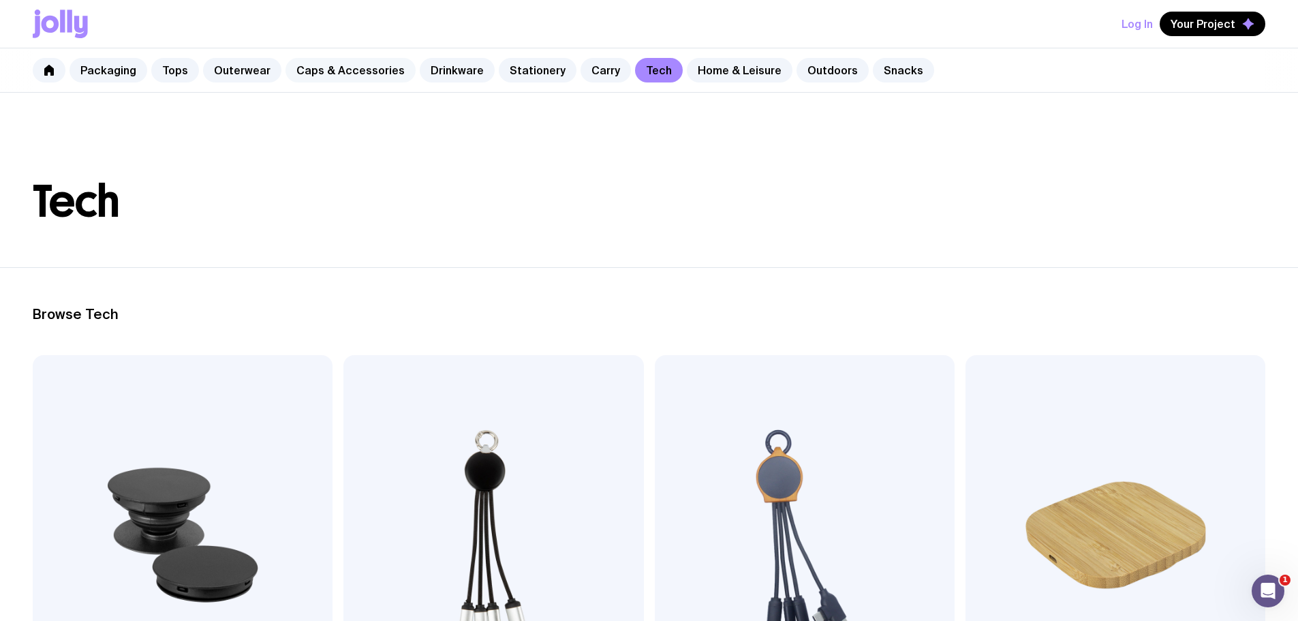
click at [356, 70] on link "Caps & Accessories" at bounding box center [351, 70] width 130 height 25
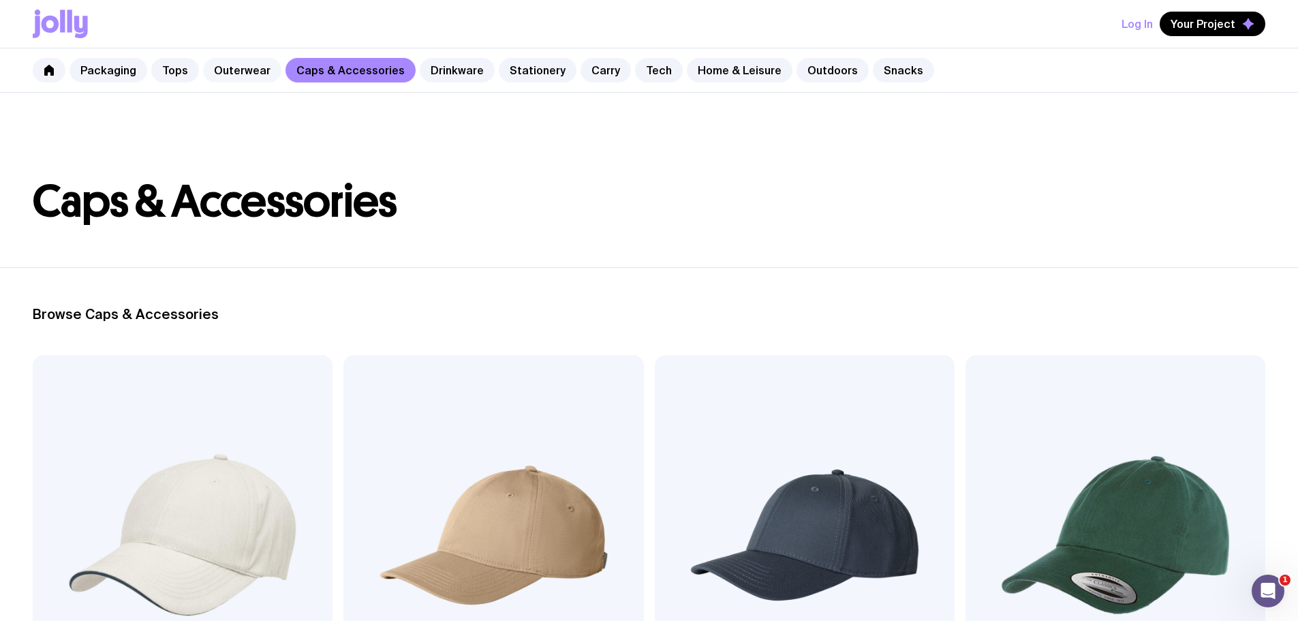
click at [228, 65] on link "Outerwear" at bounding box center [242, 70] width 78 height 25
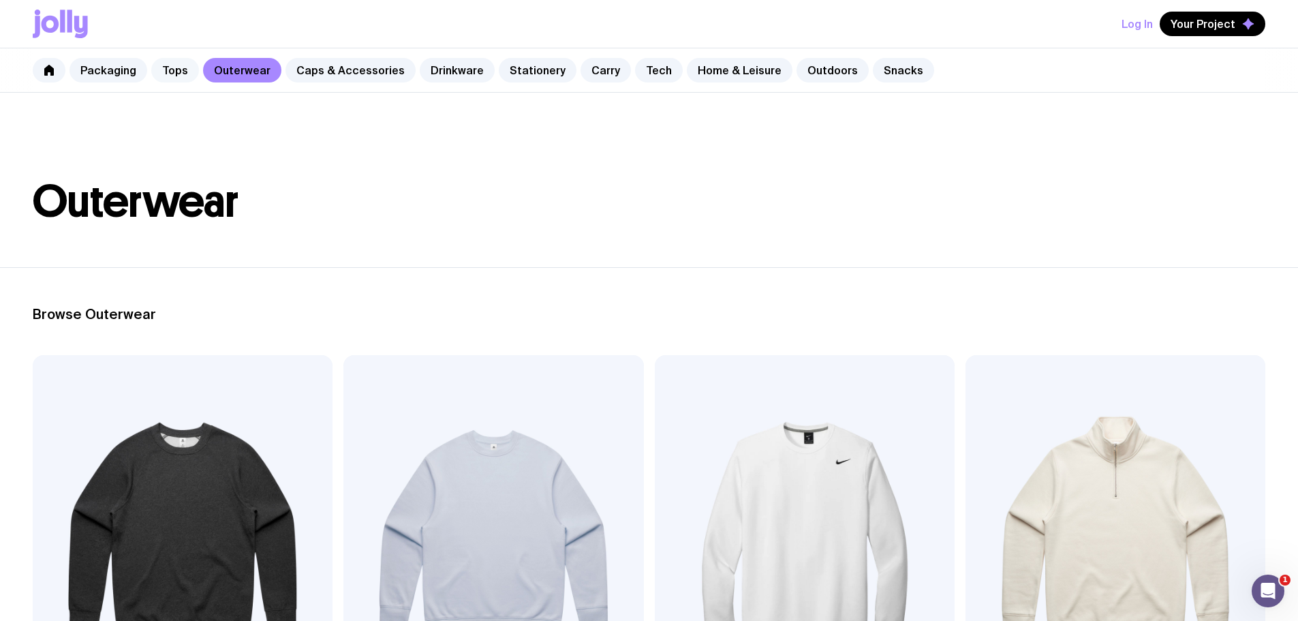
click at [181, 74] on link "Tops" at bounding box center [175, 70] width 48 height 25
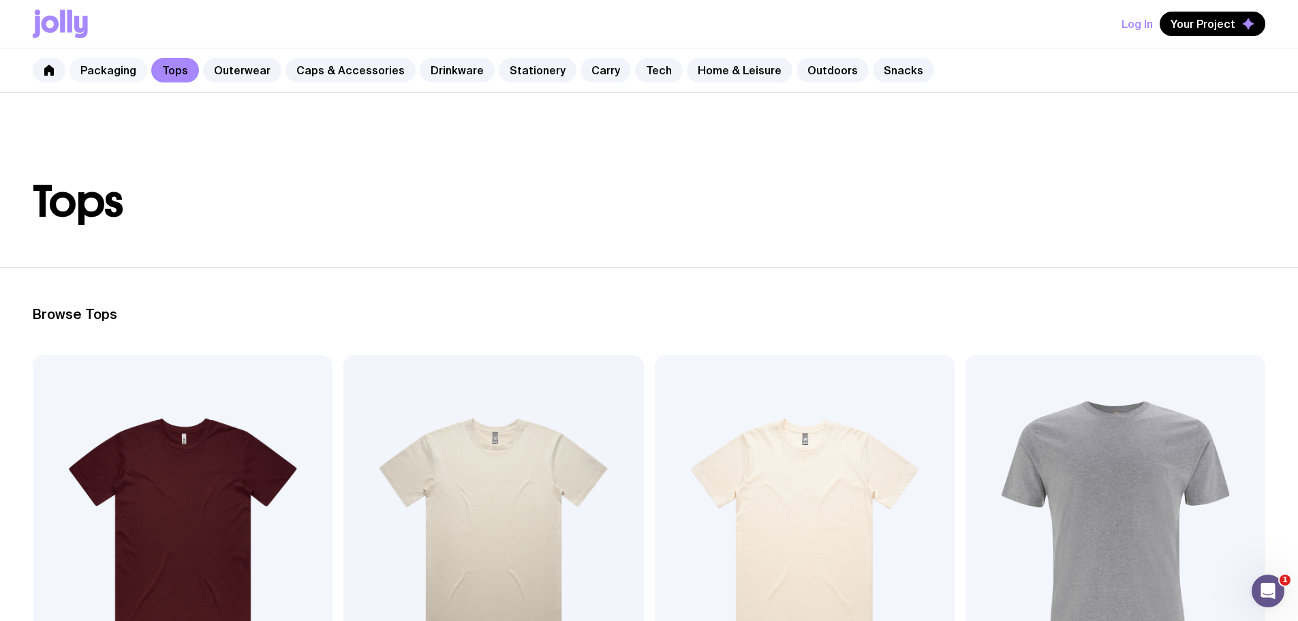
click at [124, 72] on link "Packaging" at bounding box center [109, 70] width 78 height 25
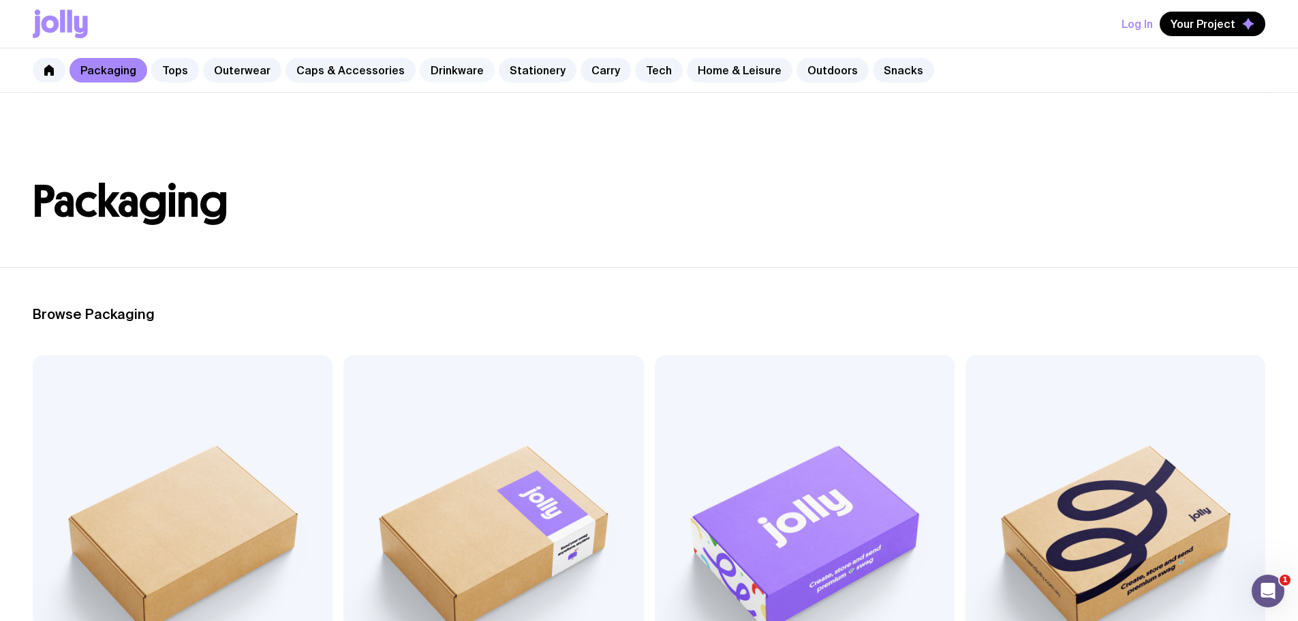
click at [420, 65] on link "Drinkware" at bounding box center [457, 70] width 75 height 25
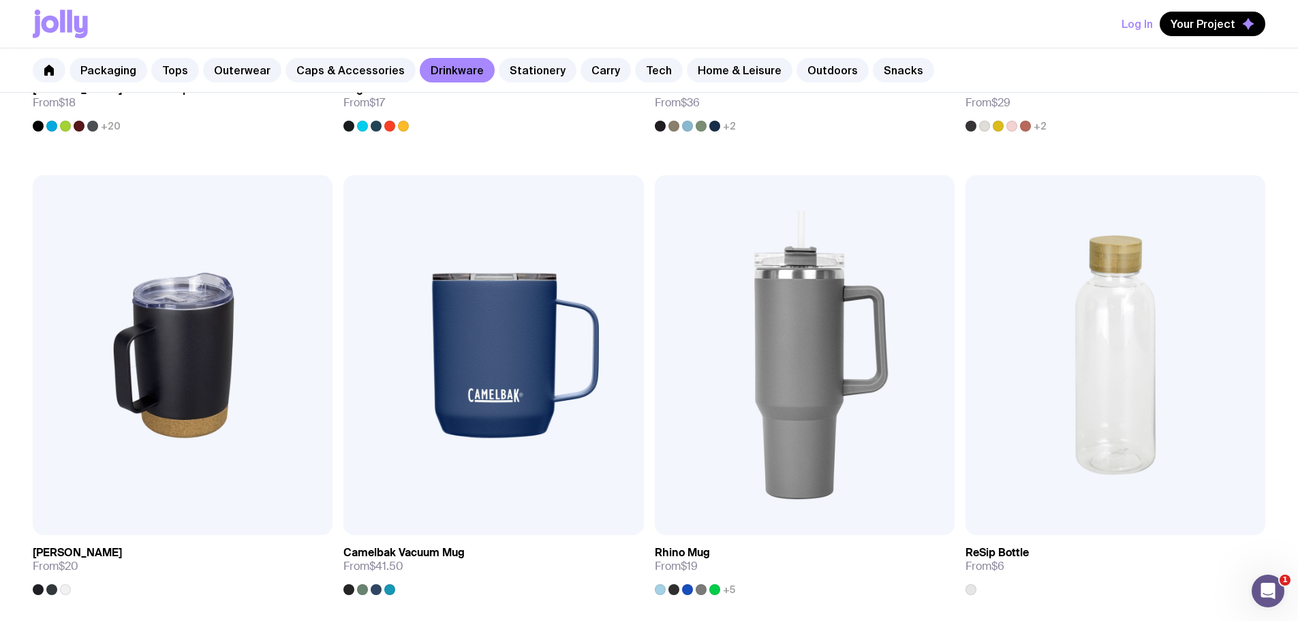
scroll to position [1293, 0]
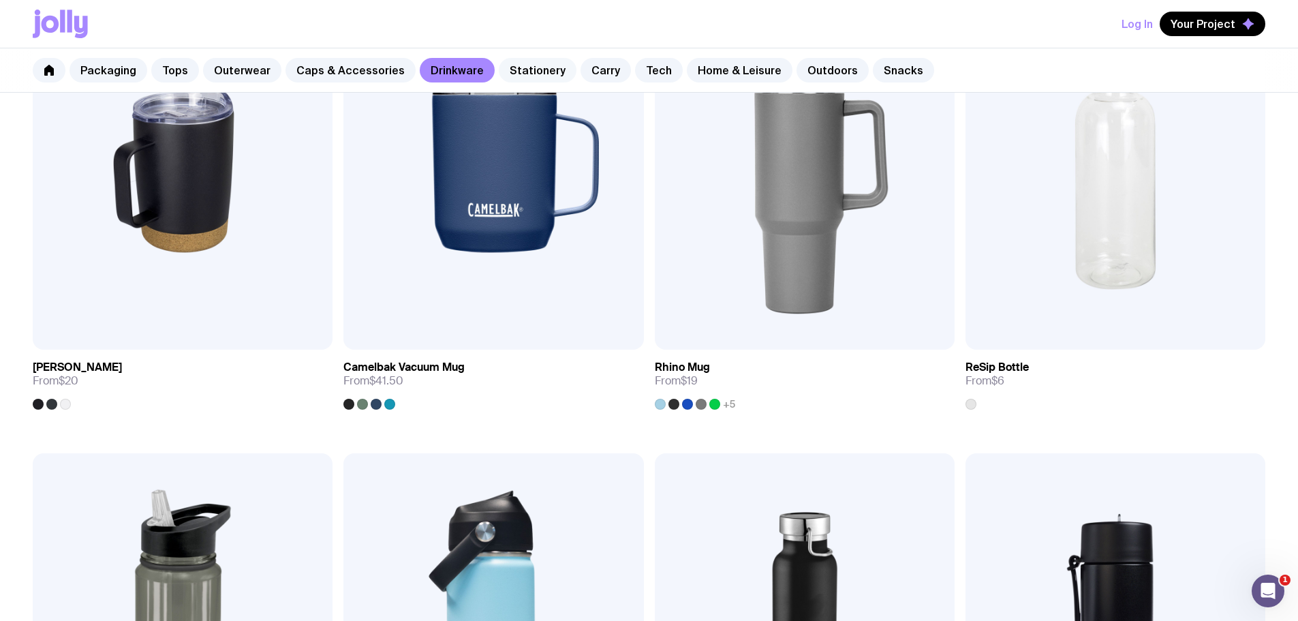
click at [528, 73] on link "Stationery" at bounding box center [538, 70] width 78 height 25
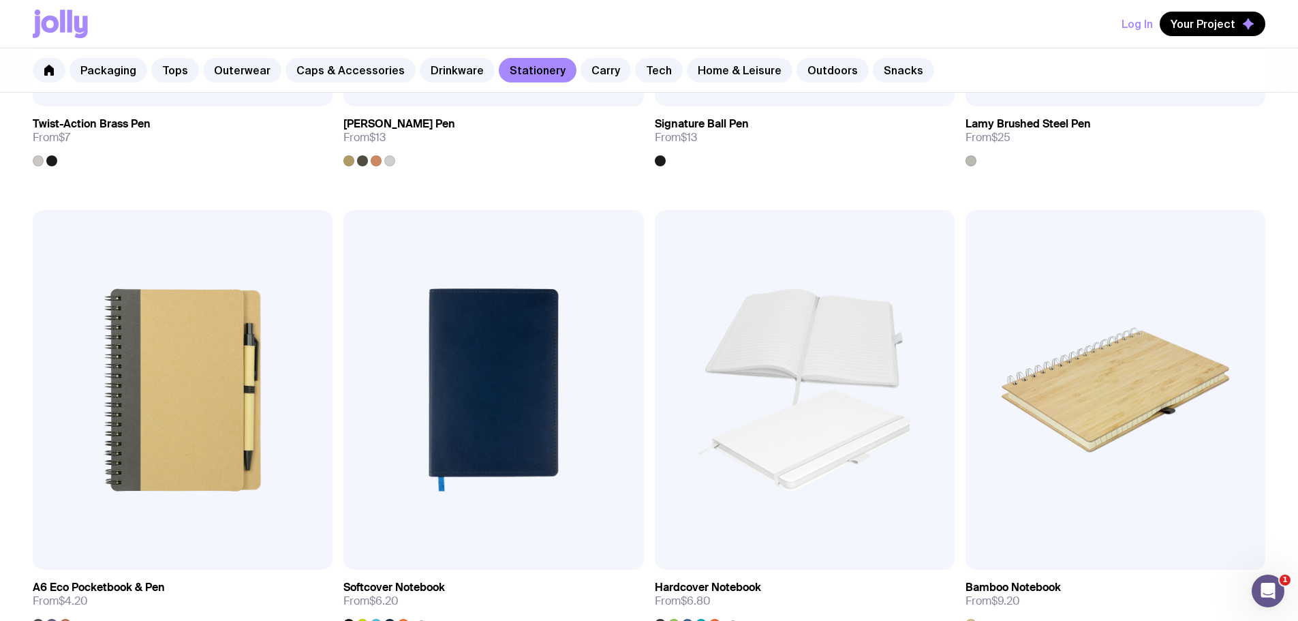
scroll to position [1159, 0]
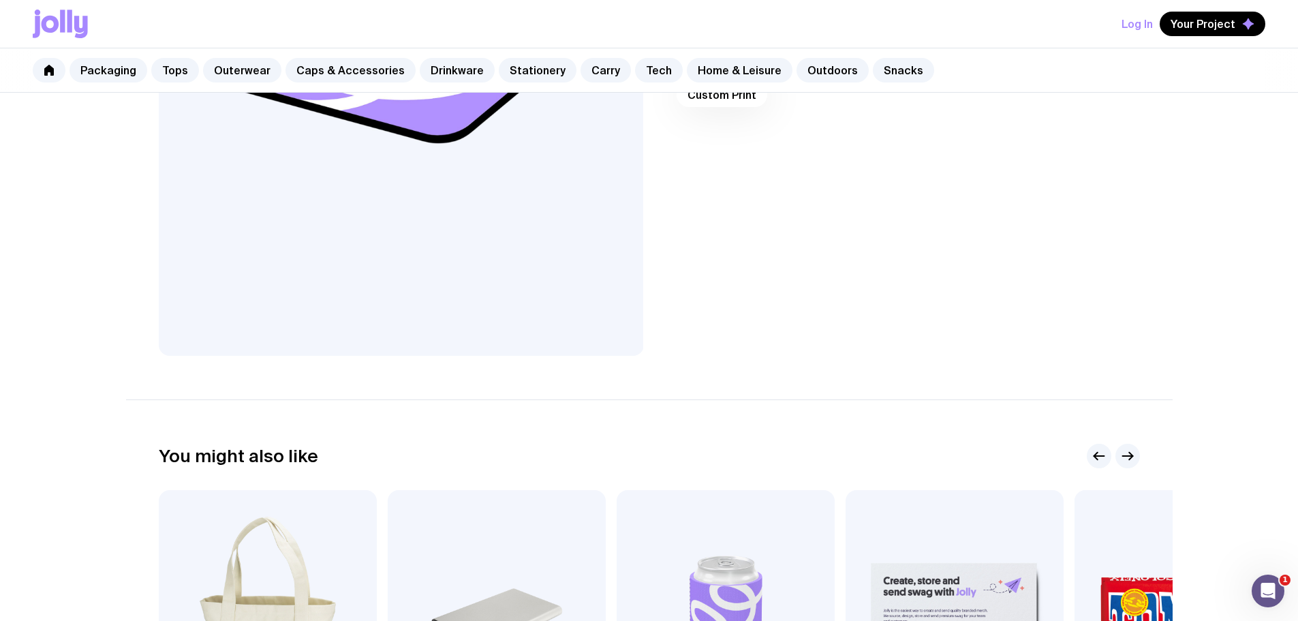
scroll to position [613, 0]
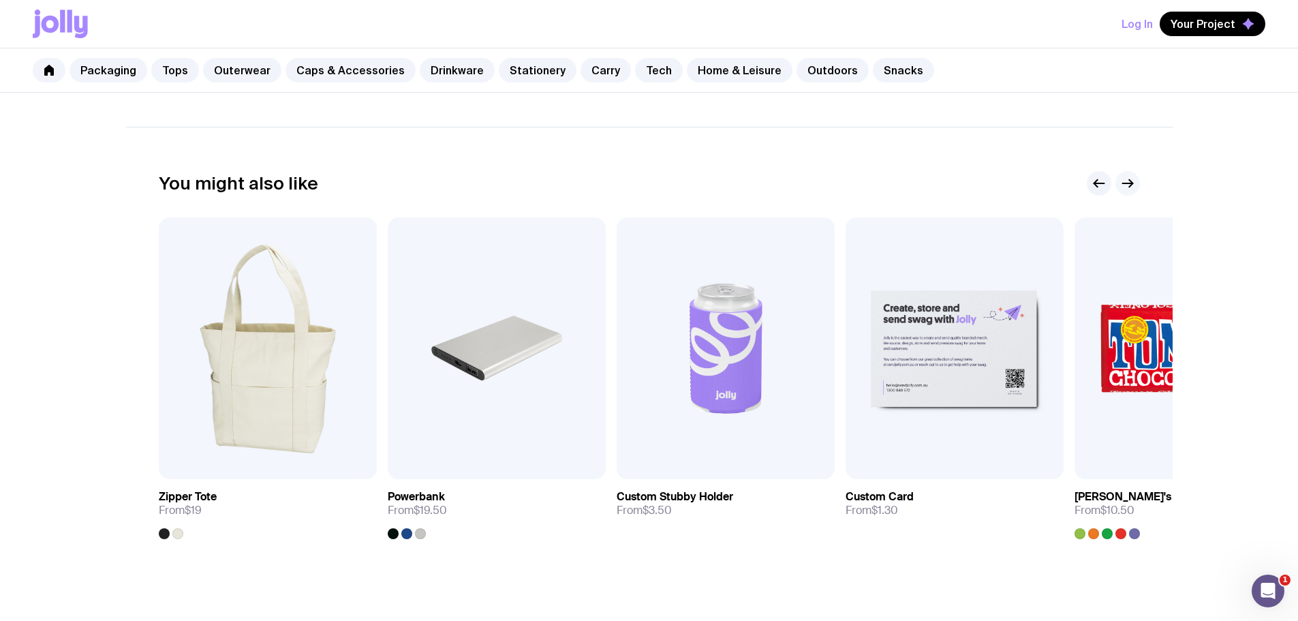
click at [1134, 181] on icon "button" at bounding box center [1128, 183] width 16 height 16
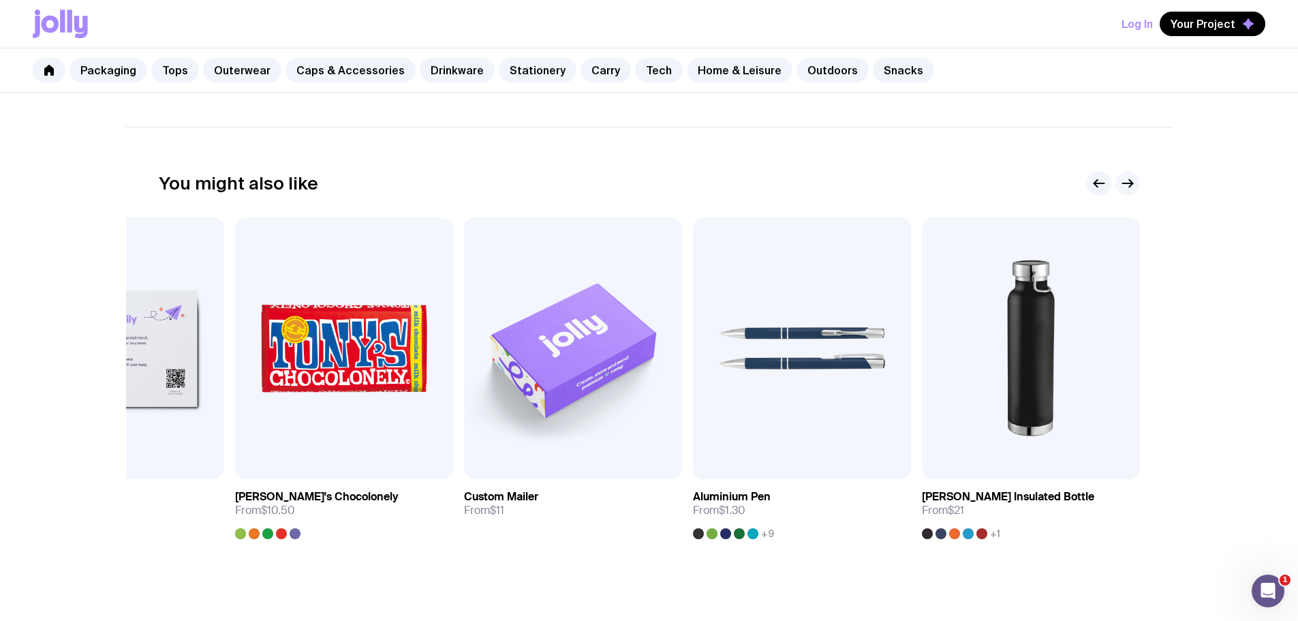
click at [1134, 181] on icon "button" at bounding box center [1128, 183] width 16 height 16
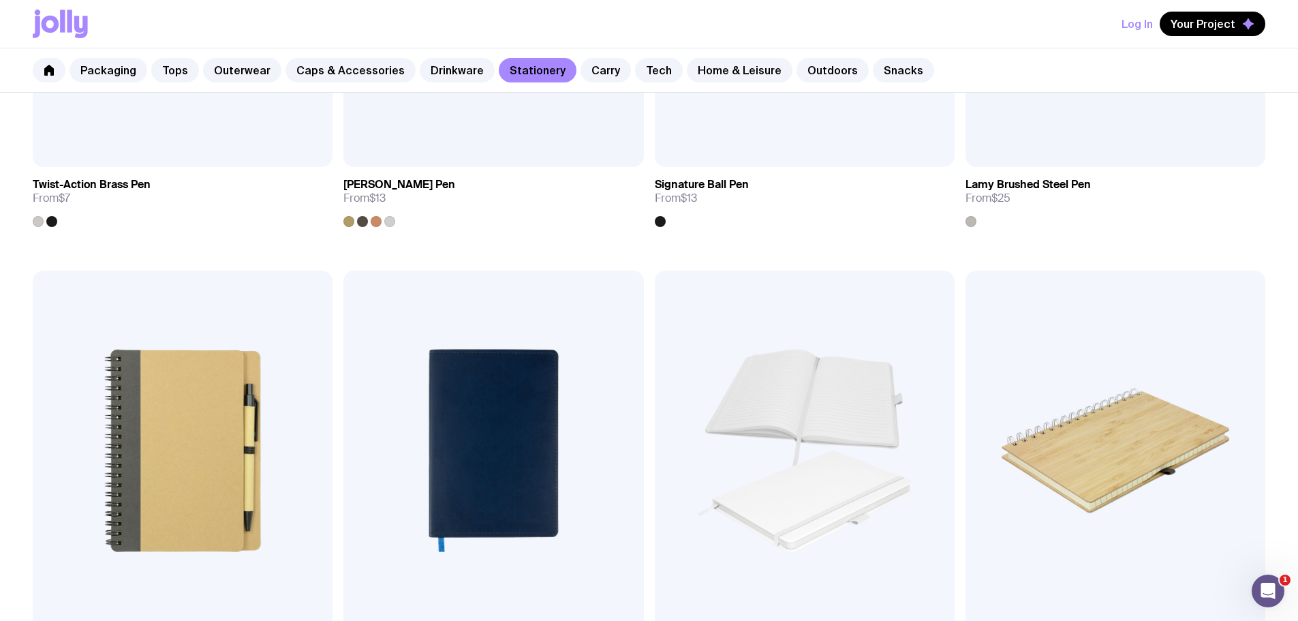
scroll to position [1156, 0]
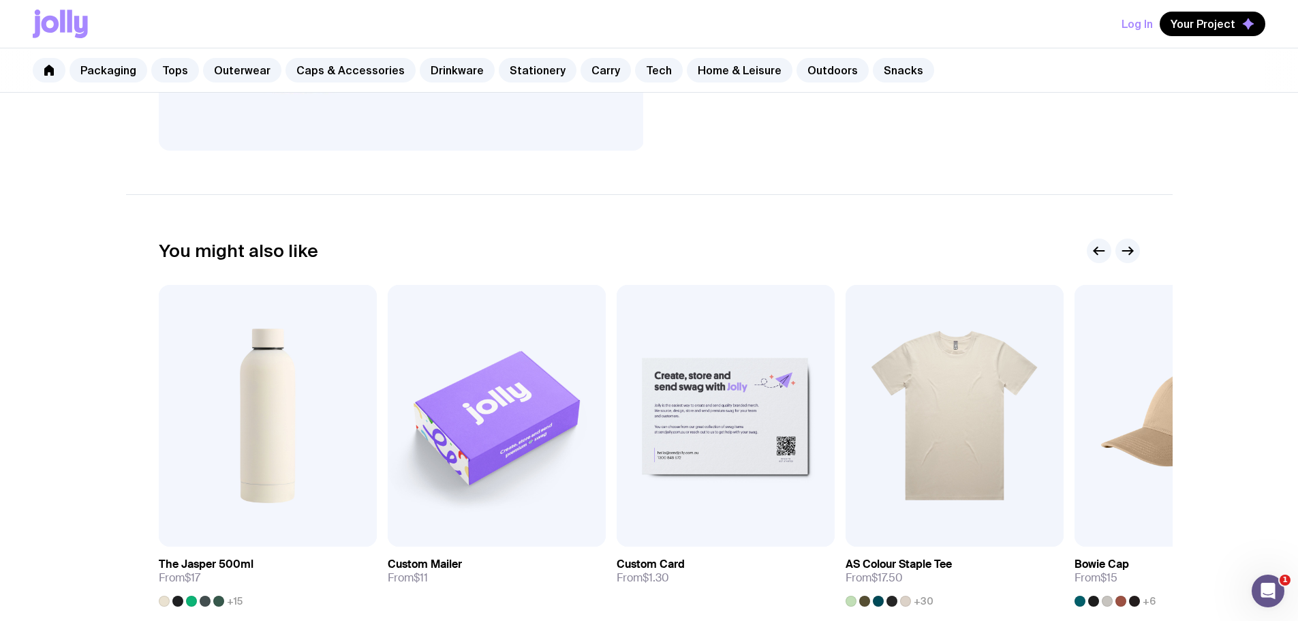
scroll to position [543, 0]
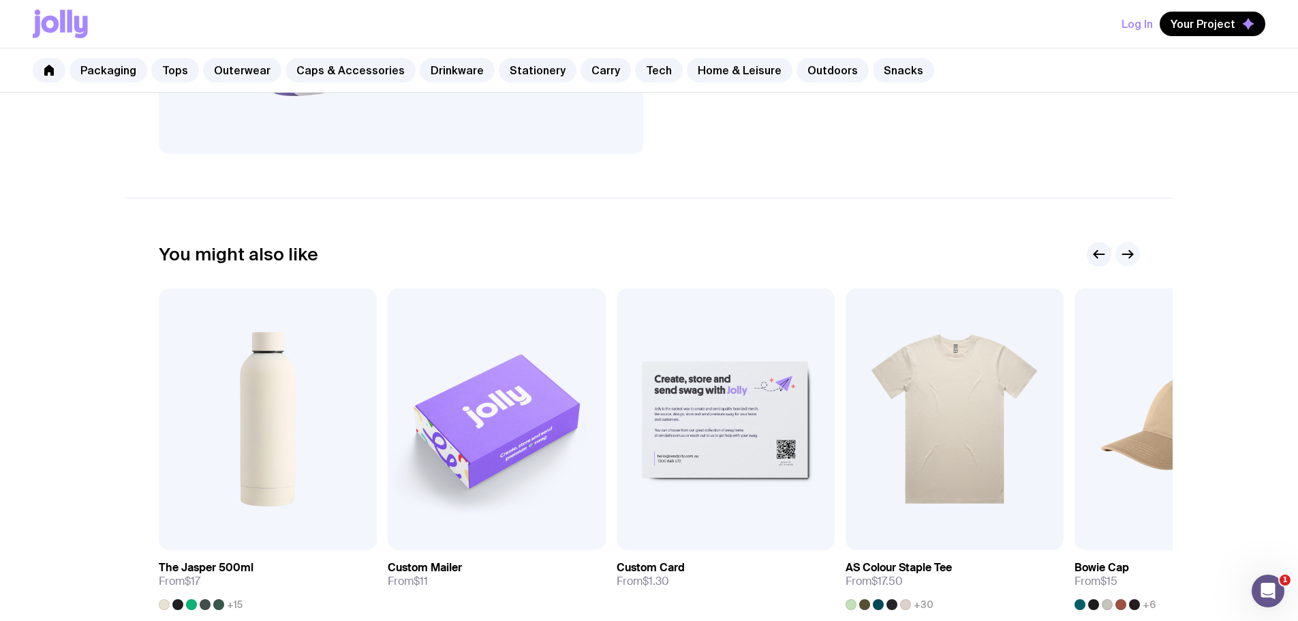
click at [1137, 250] on button "button" at bounding box center [1128, 254] width 25 height 25
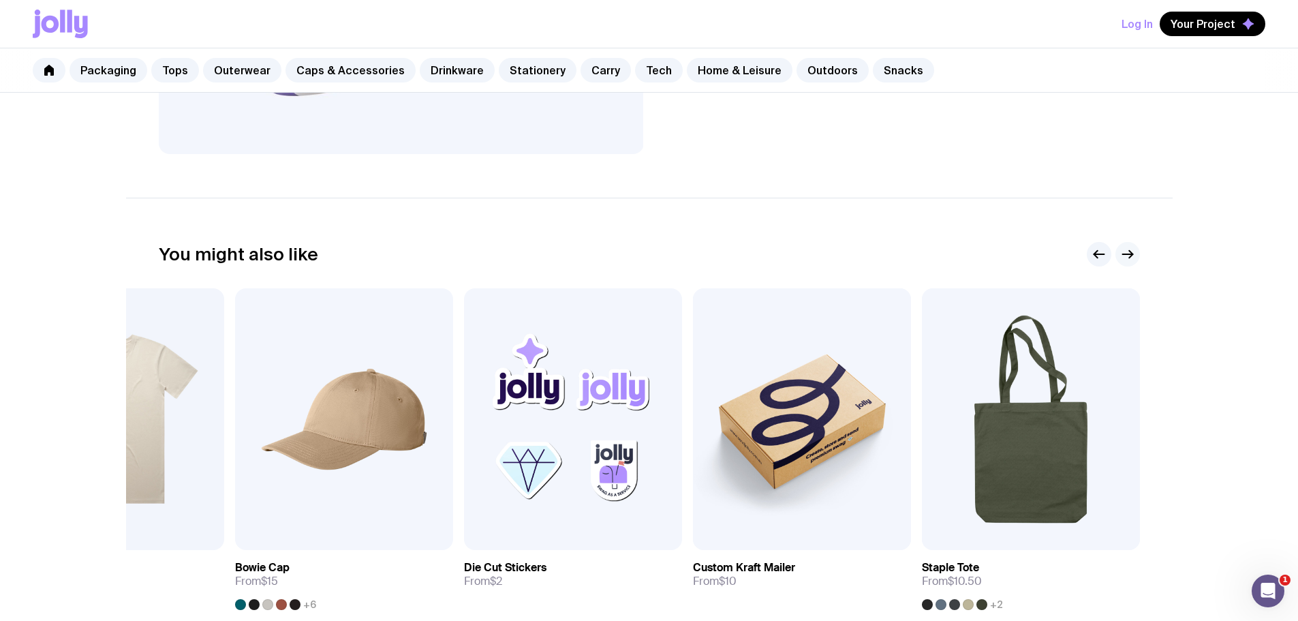
click at [1137, 250] on button "button" at bounding box center [1128, 254] width 25 height 25
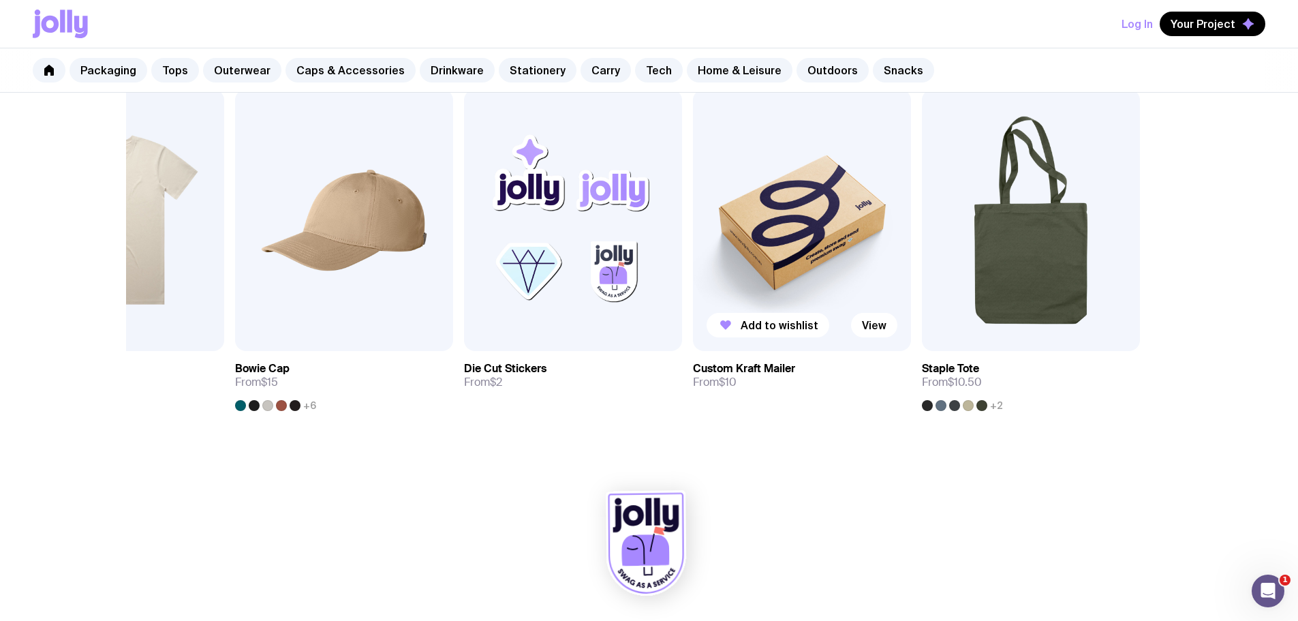
scroll to position [747, 0]
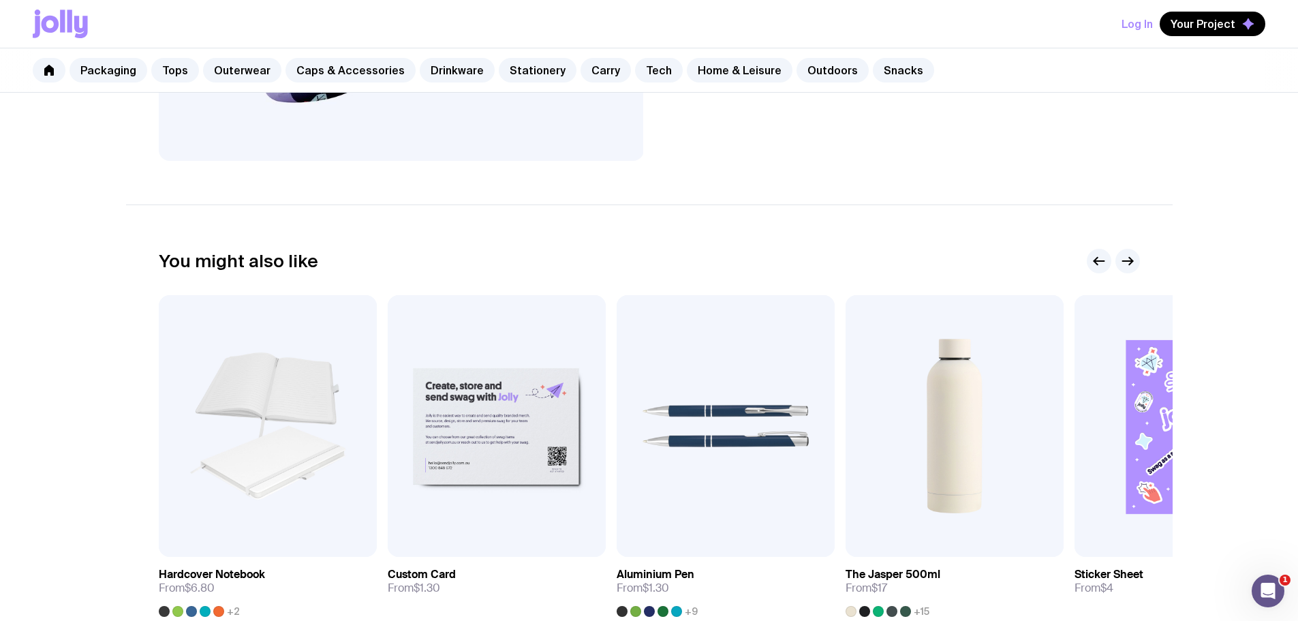
scroll to position [545, 0]
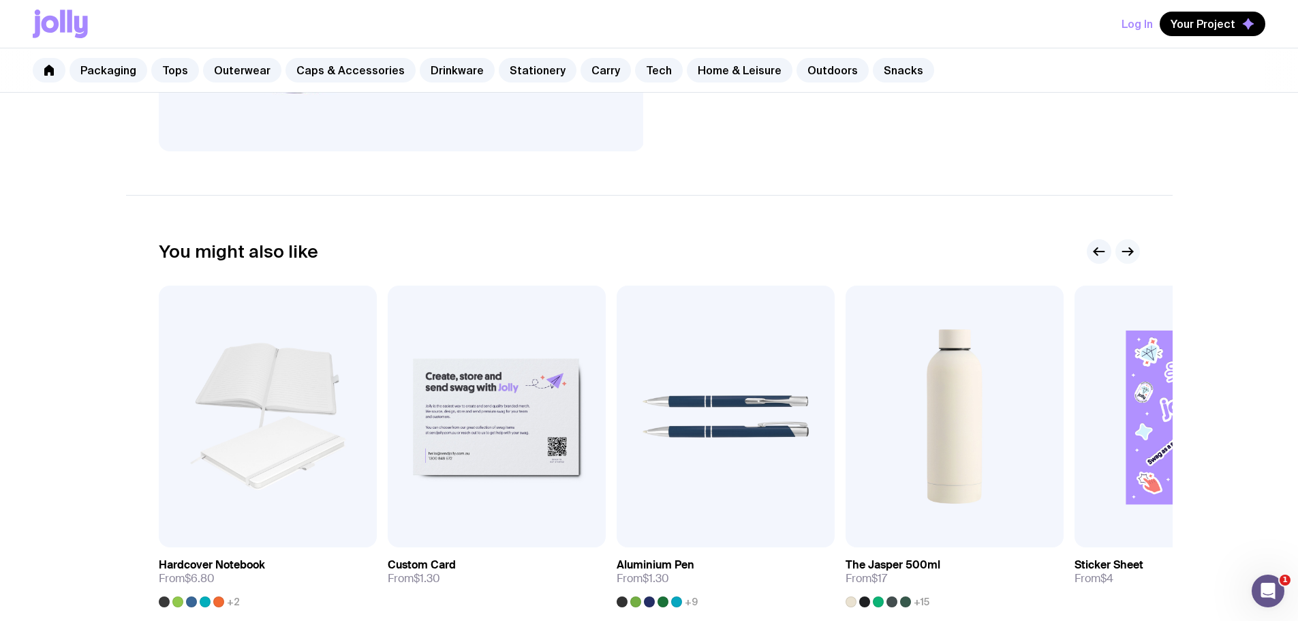
click at [1129, 247] on icon "button" at bounding box center [1128, 251] width 16 height 16
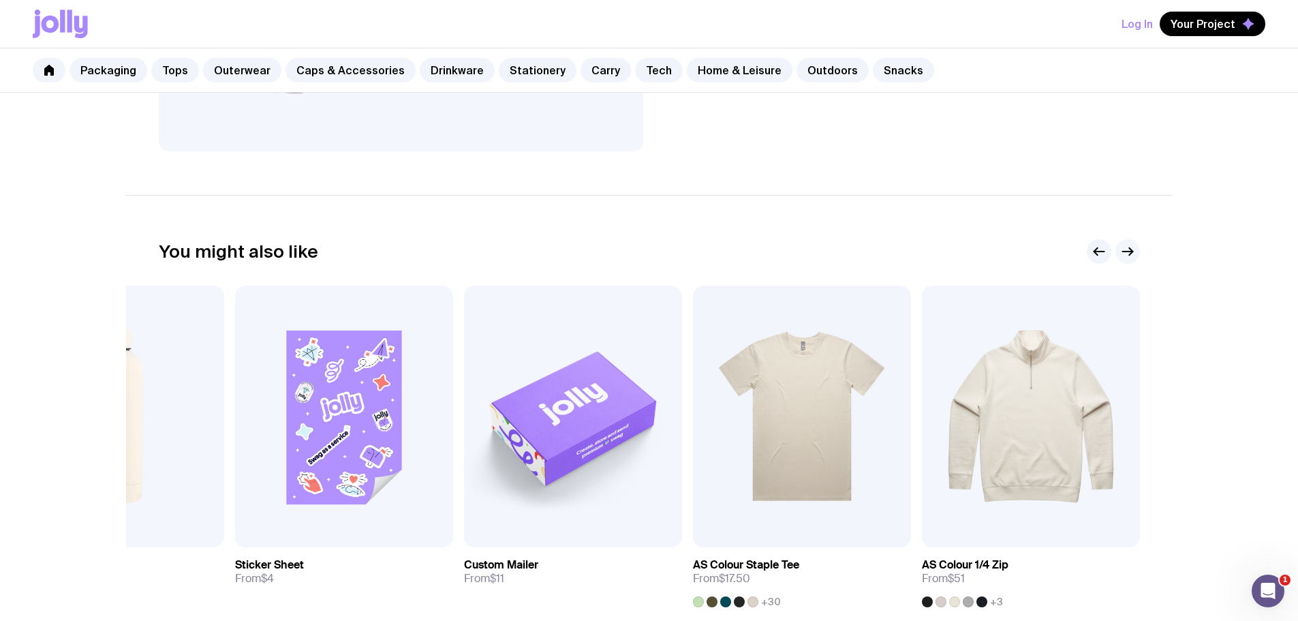
click at [1129, 247] on icon "button" at bounding box center [1128, 251] width 16 height 16
